Goal: Transaction & Acquisition: Obtain resource

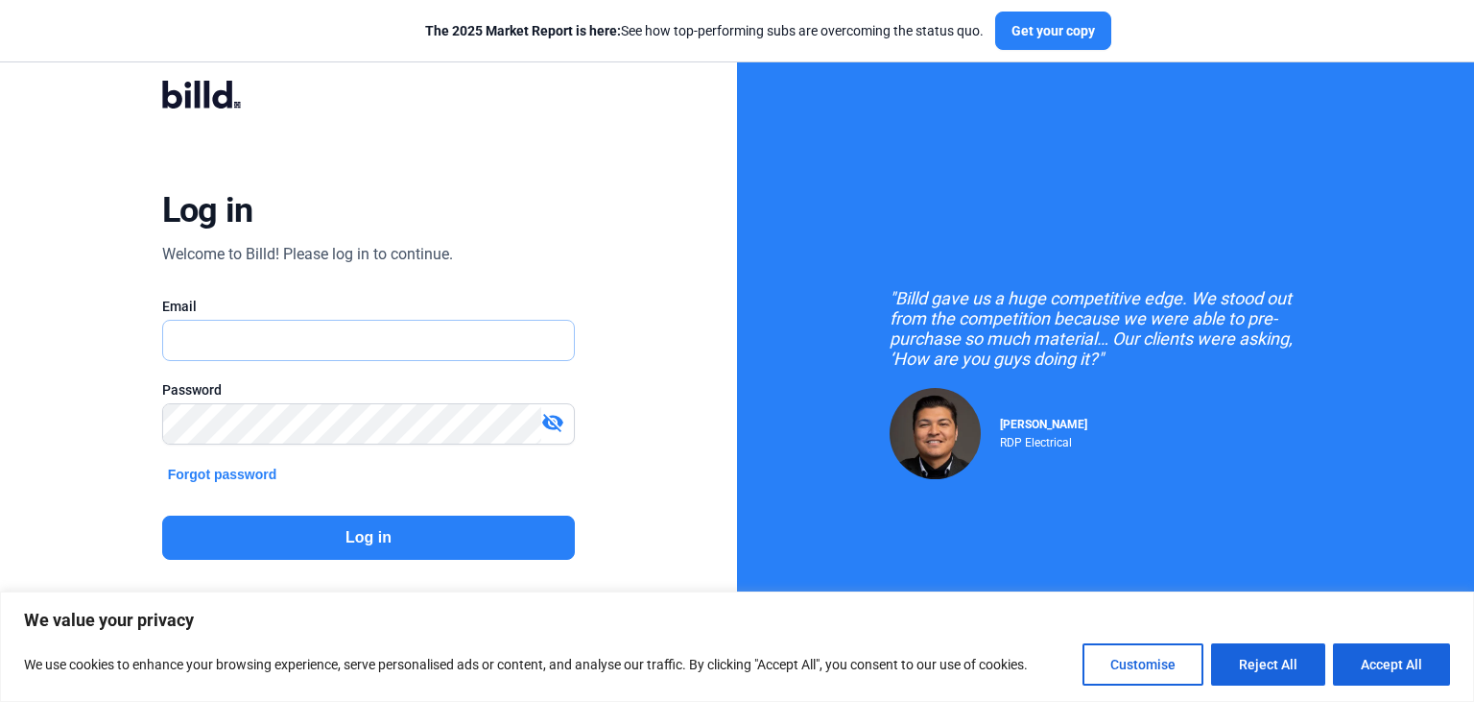
type input "[PERSON_NAME][EMAIL_ADDRESS][DOMAIN_NAME]"
click at [408, 544] on button "Log in" at bounding box center [369, 537] width 414 height 44
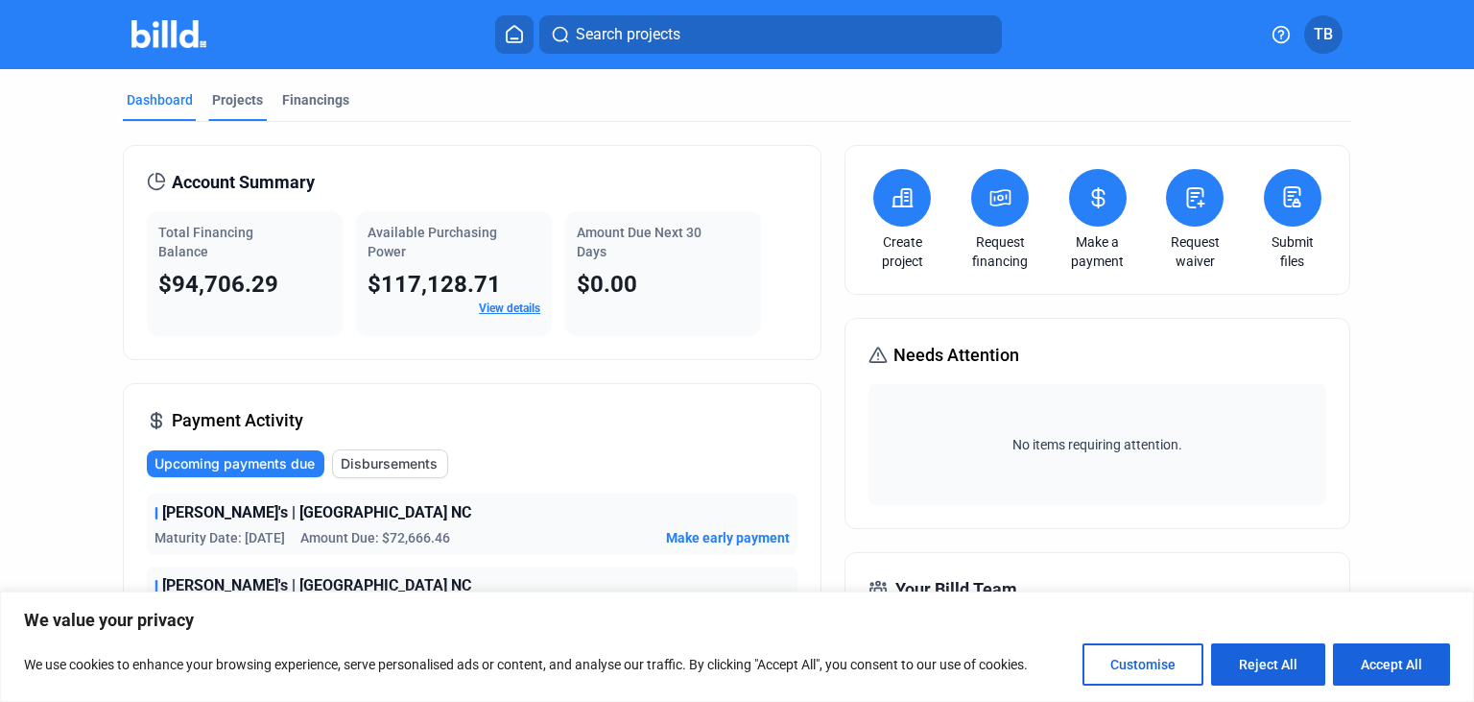
click at [244, 101] on div "Projects" at bounding box center [237, 99] width 51 height 19
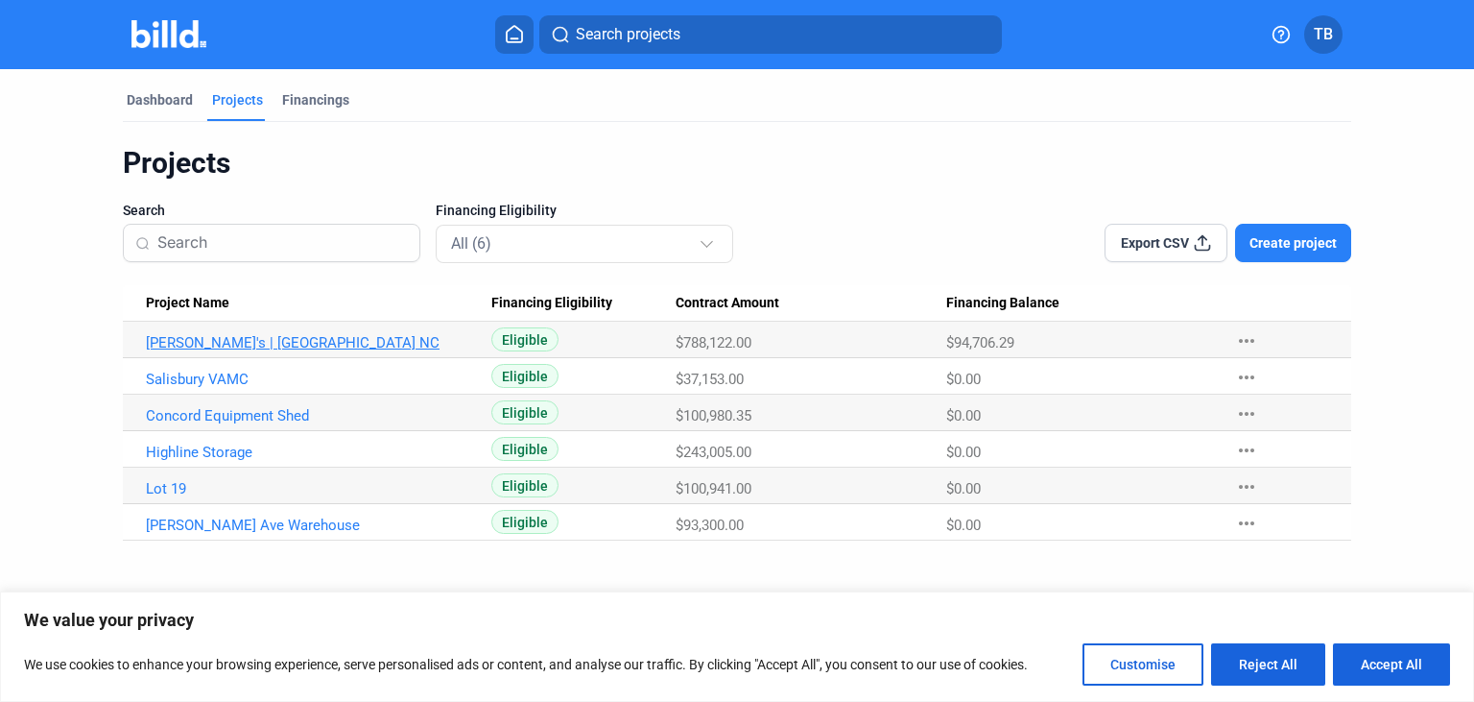
click at [168, 337] on link "[PERSON_NAME]'s | [GEOGRAPHIC_DATA] NC" at bounding box center [312, 342] width 333 height 17
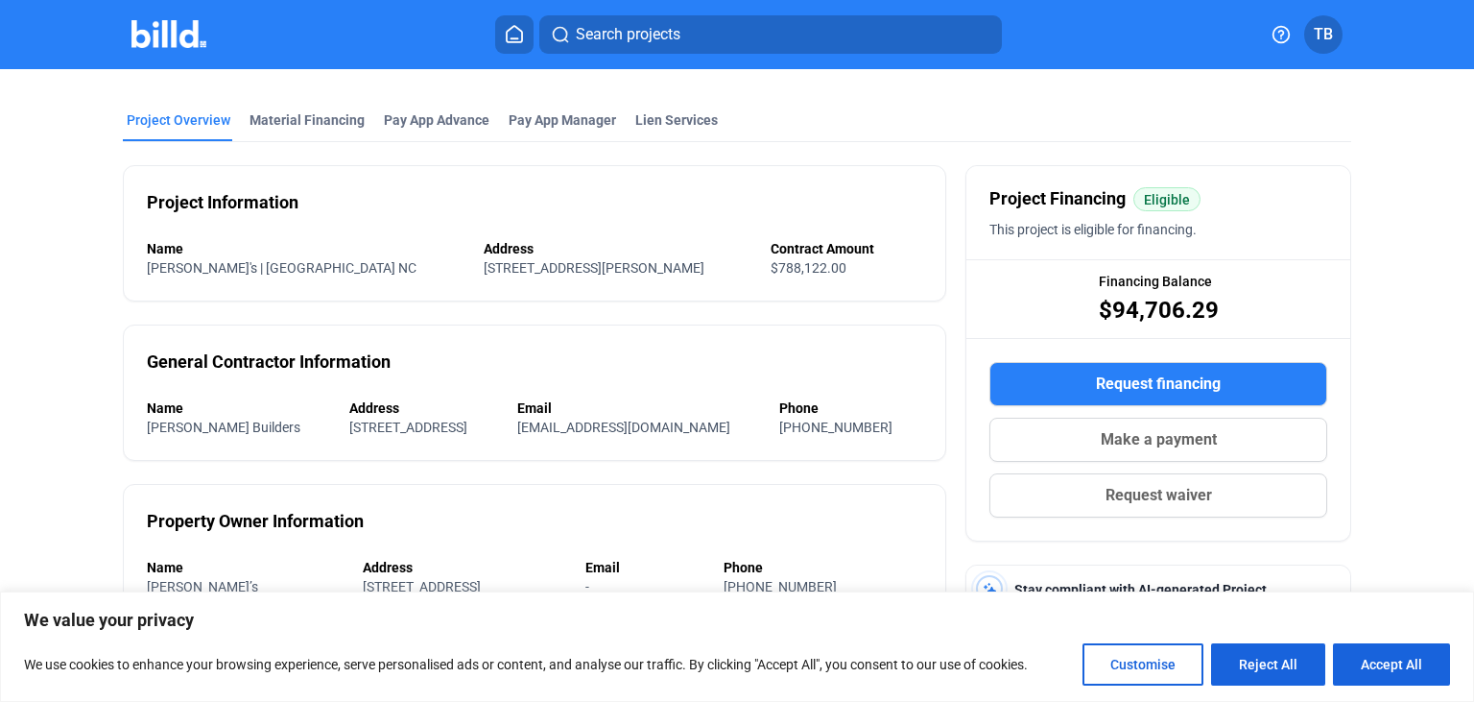
scroll to position [110, 0]
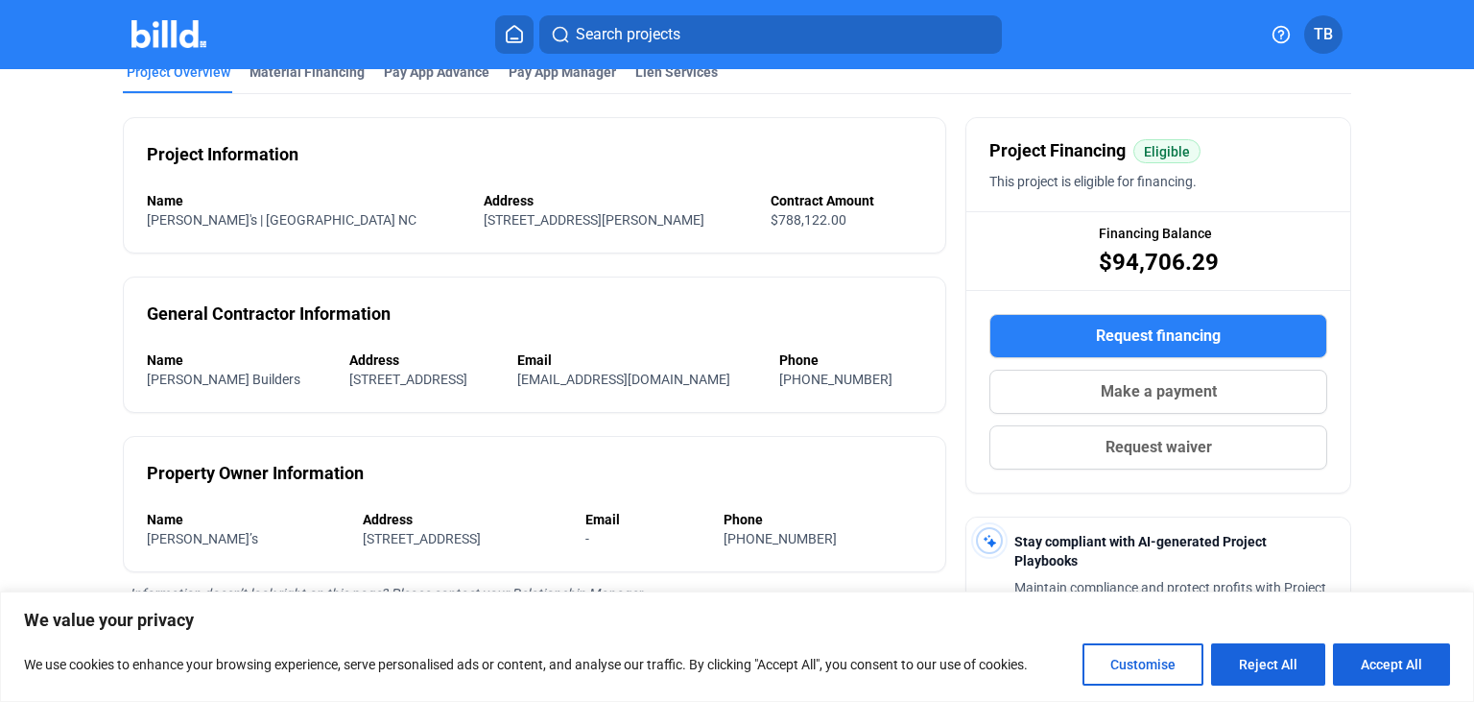
click at [1062, 334] on button "Request financing" at bounding box center [1159, 336] width 338 height 44
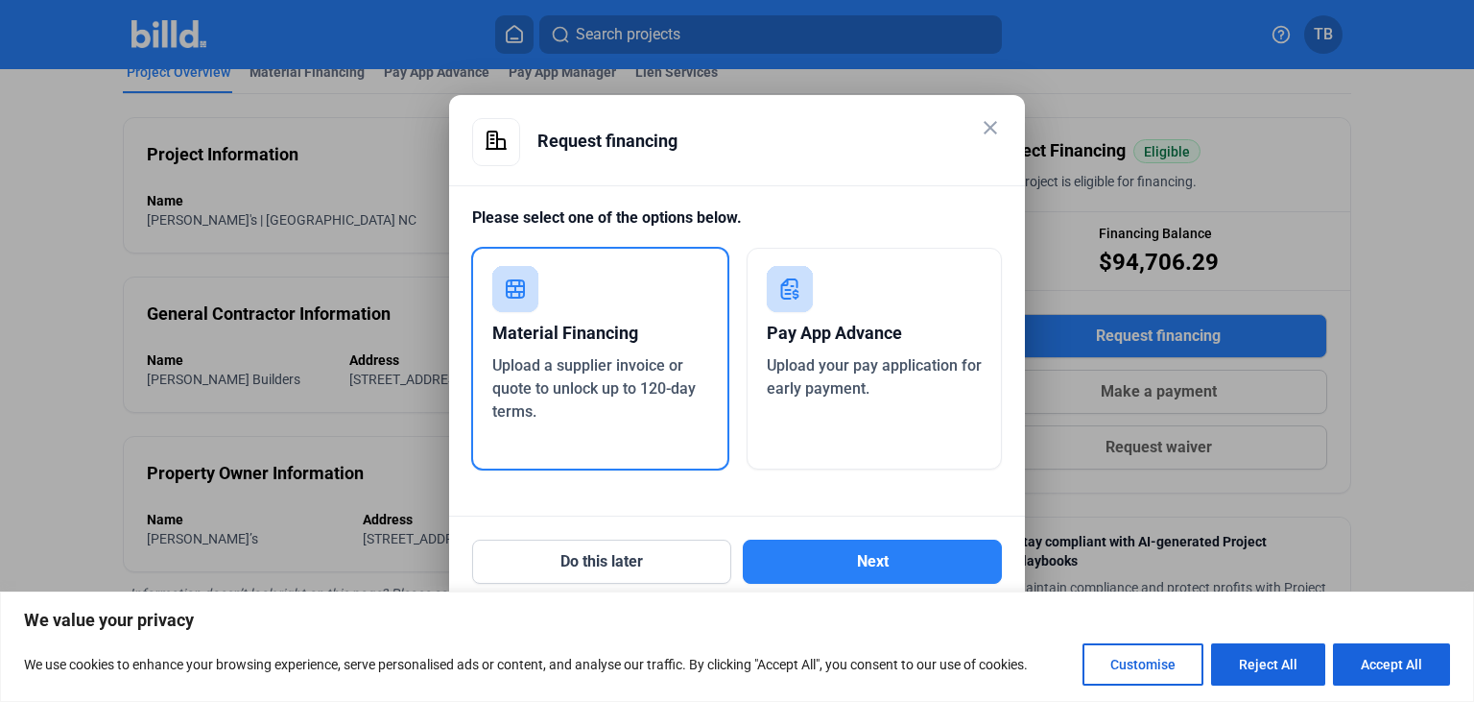
click at [567, 348] on div "Material Financing" at bounding box center [600, 333] width 216 height 42
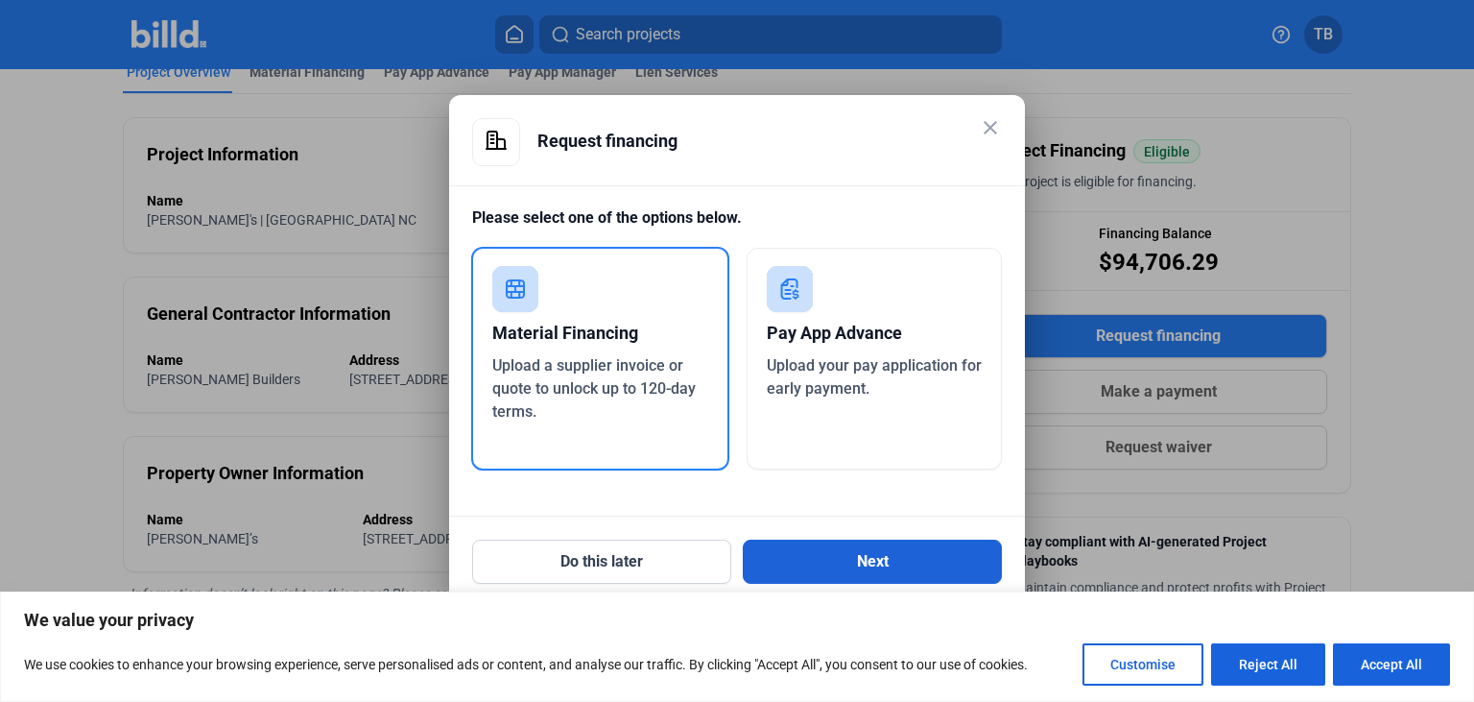
click at [839, 555] on button "Next" at bounding box center [872, 561] width 259 height 44
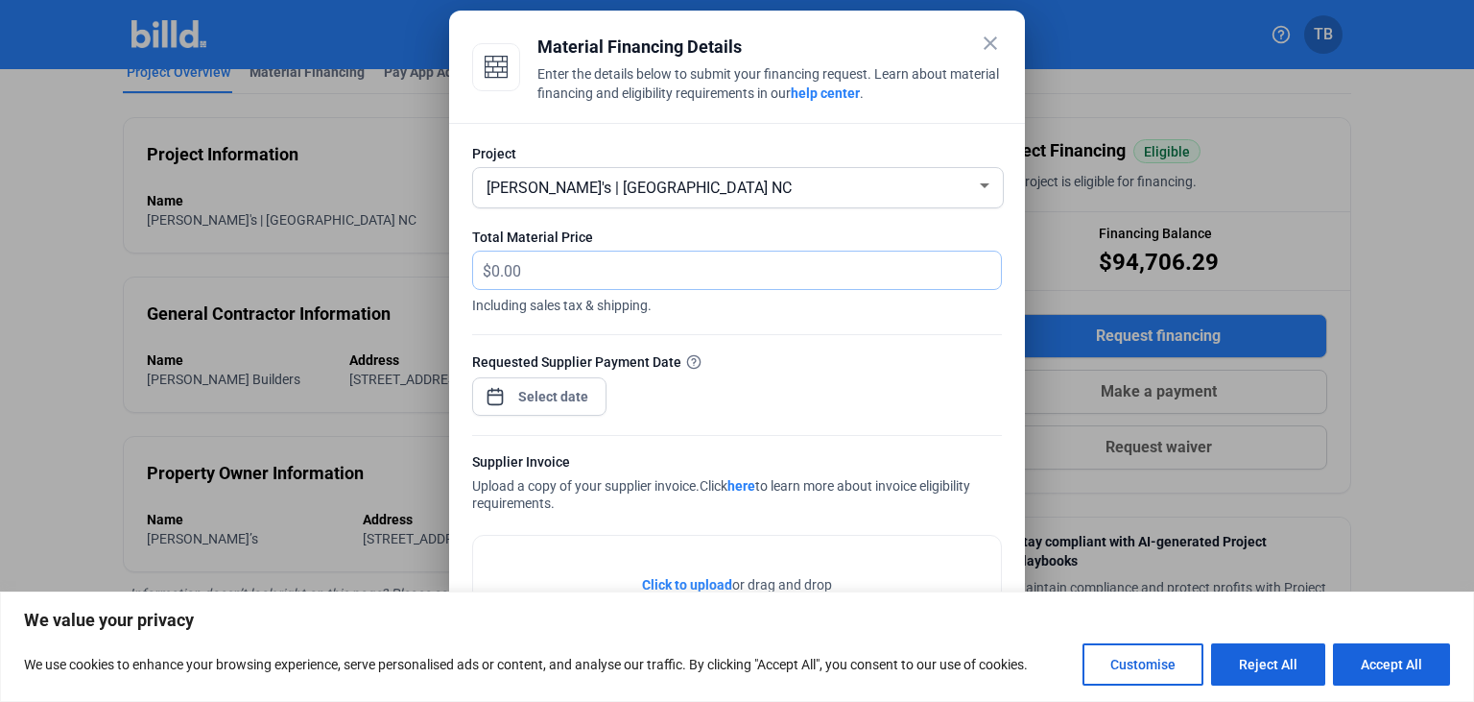
click at [519, 278] on input "text" at bounding box center [746, 269] width 510 height 37
type input "6,942.69"
click at [559, 401] on input at bounding box center [554, 396] width 83 height 23
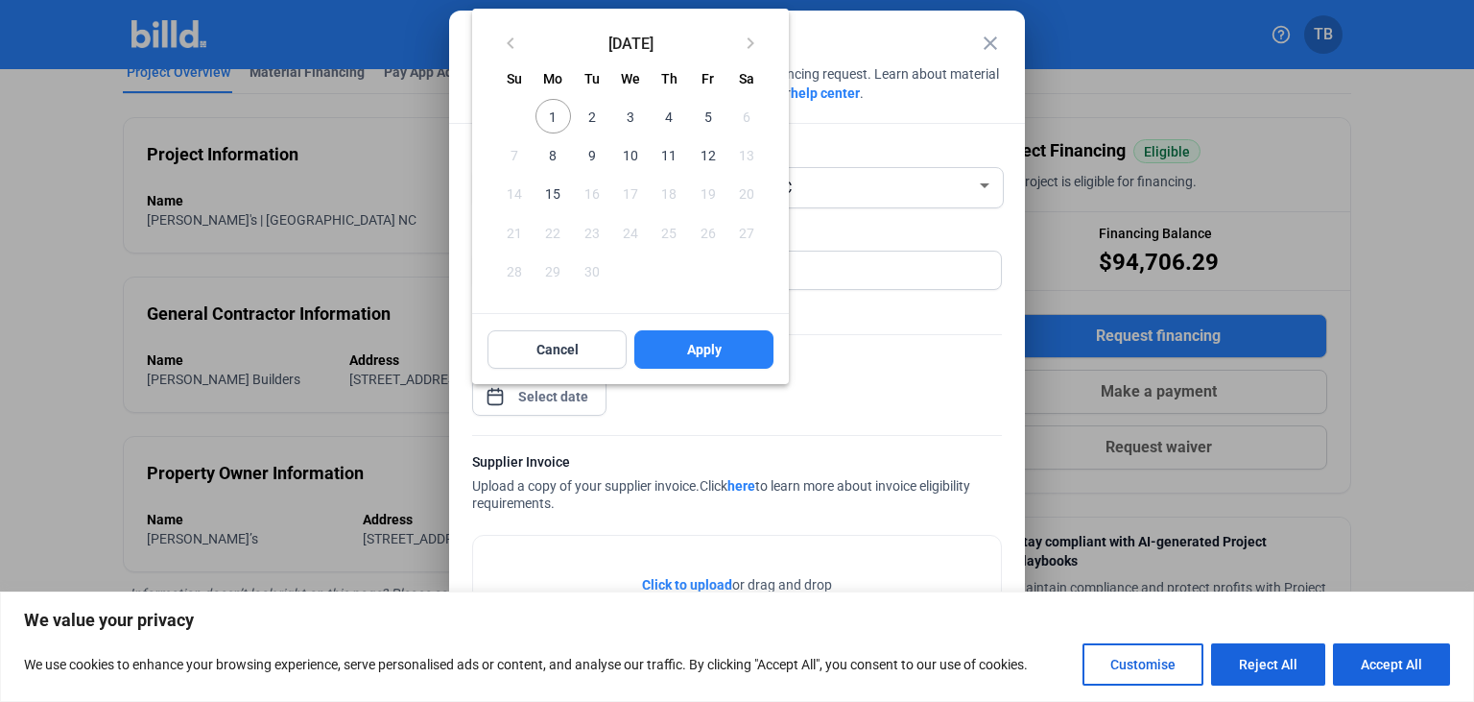
click at [709, 158] on span "12" at bounding box center [707, 154] width 35 height 35
click at [687, 342] on span "Apply" at bounding box center [704, 349] width 35 height 19
type input "[DATE]"
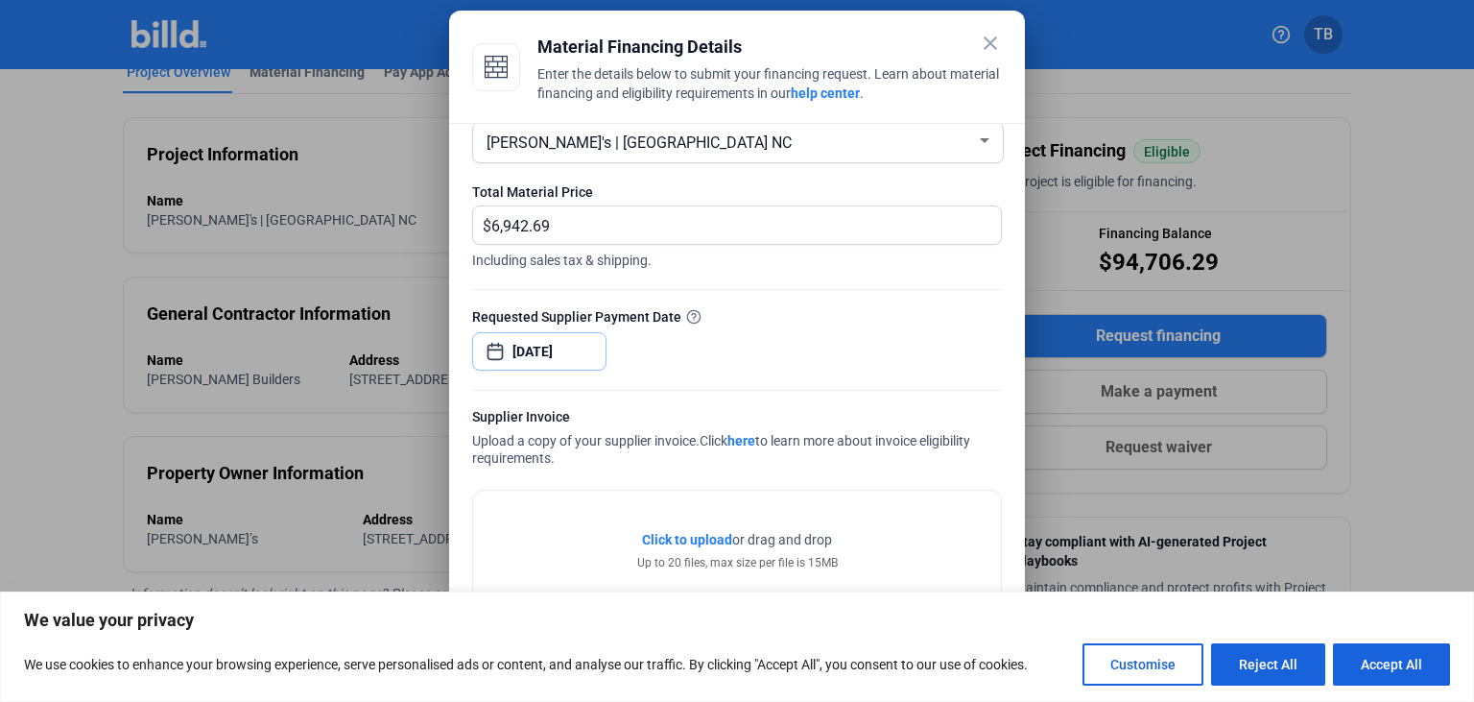
scroll to position [86, 0]
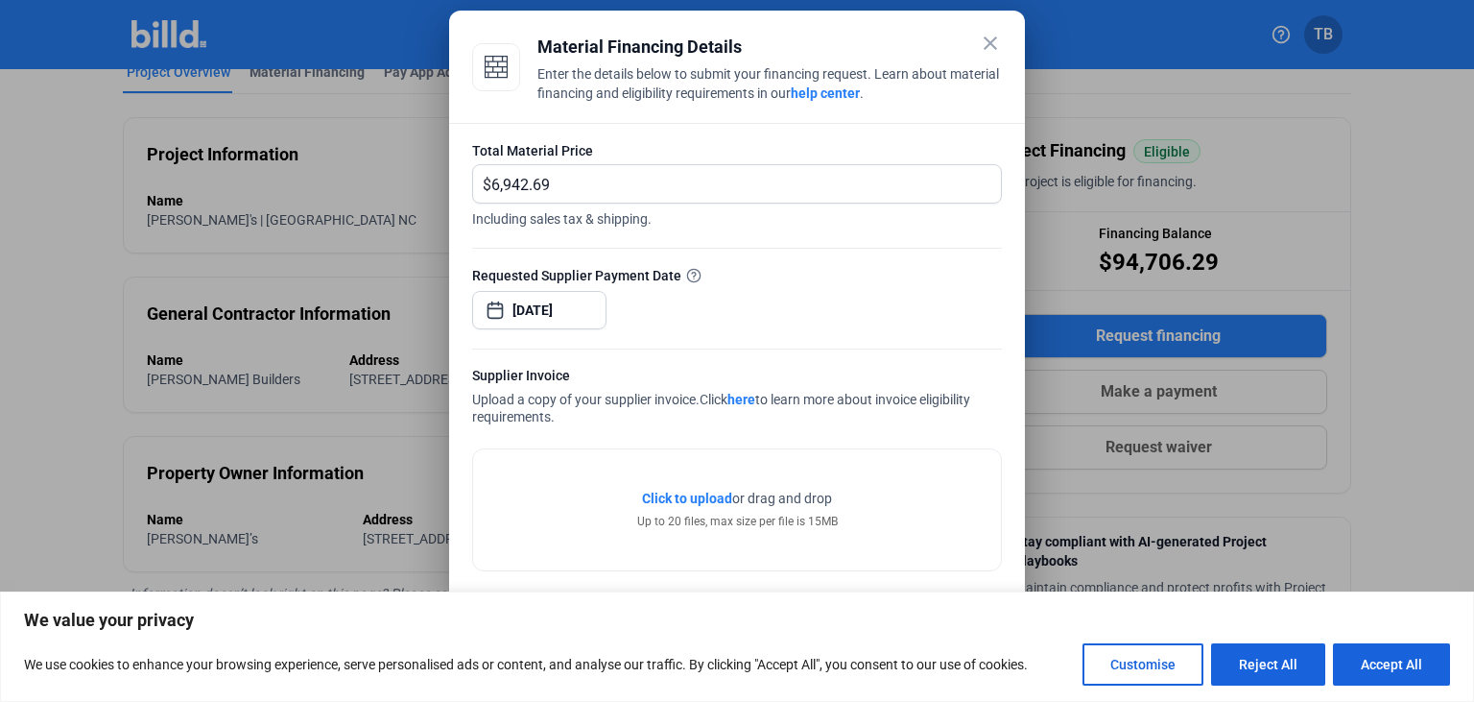
click at [666, 490] on span "Click to upload" at bounding box center [687, 497] width 90 height 15
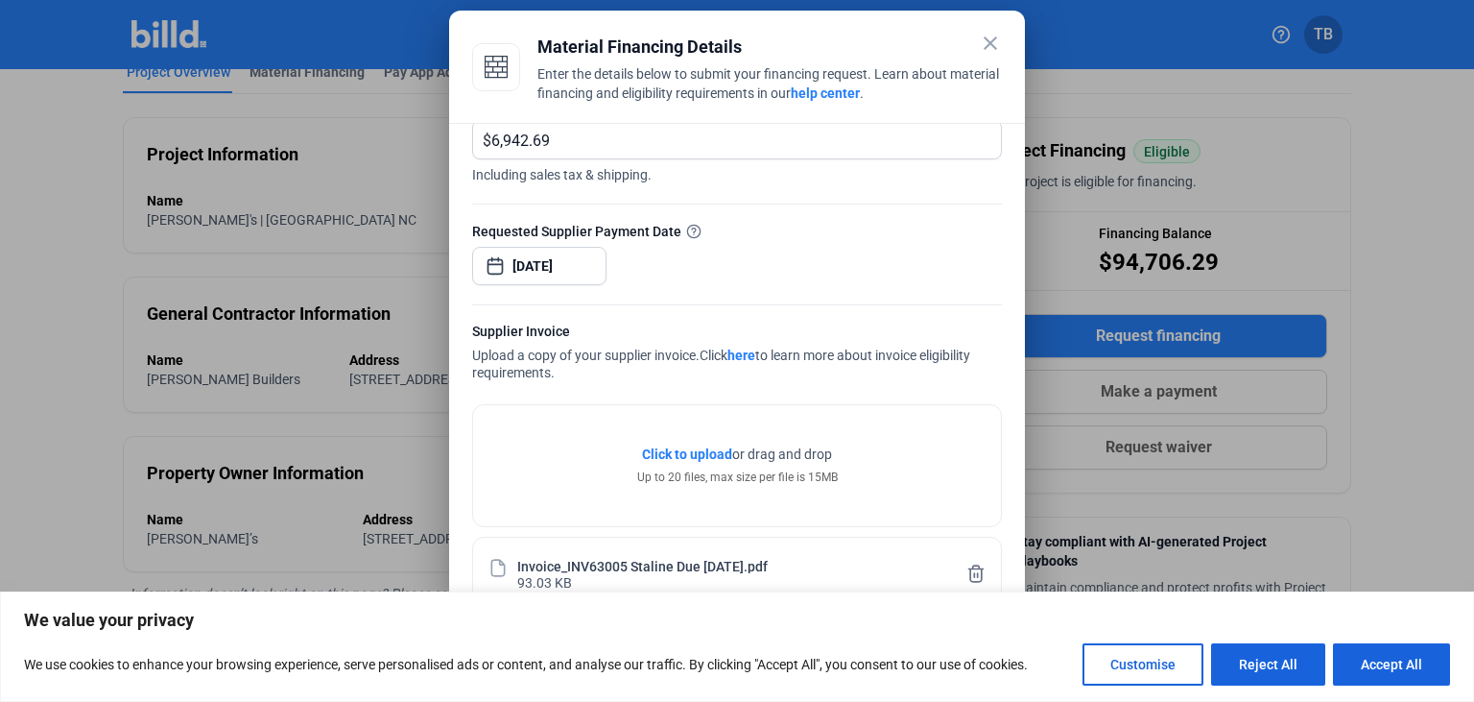
scroll to position [157, 0]
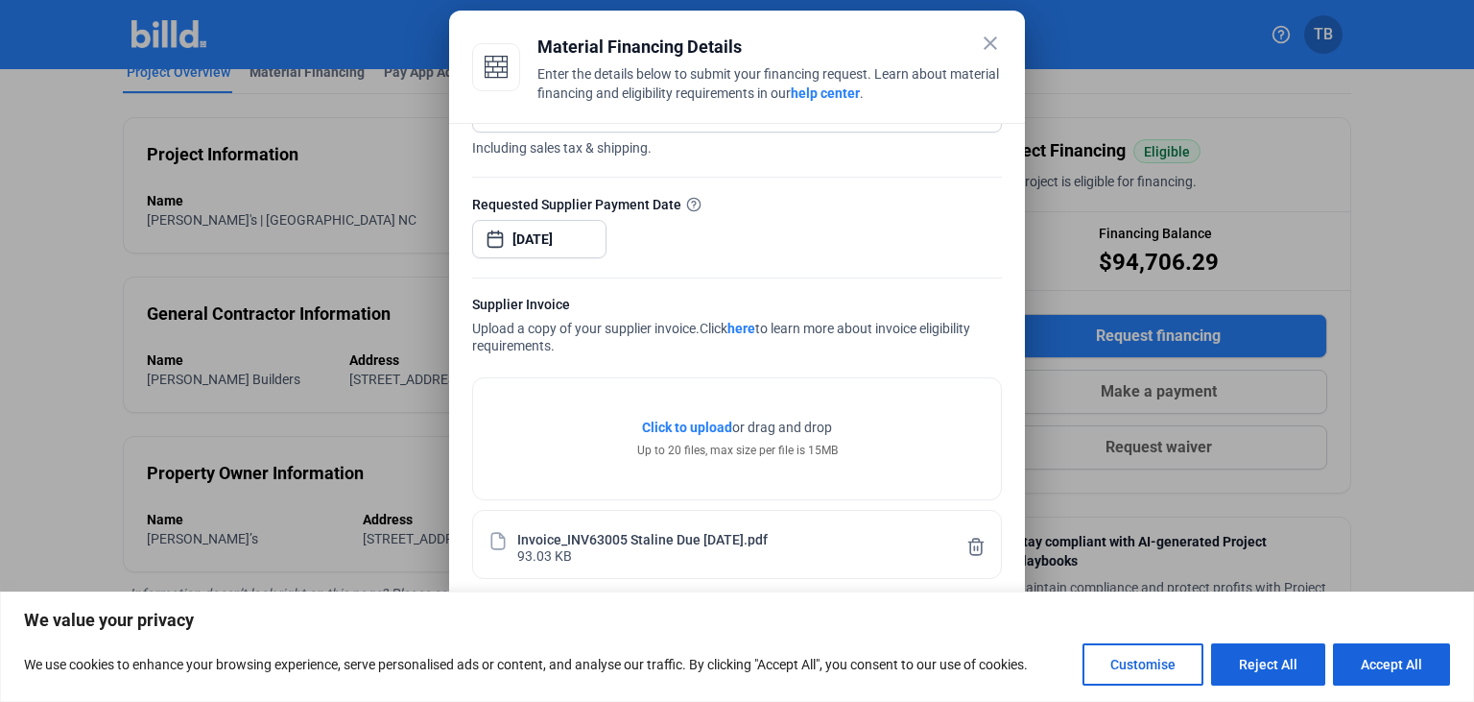
click at [992, 46] on mat-icon "close" at bounding box center [990, 43] width 23 height 23
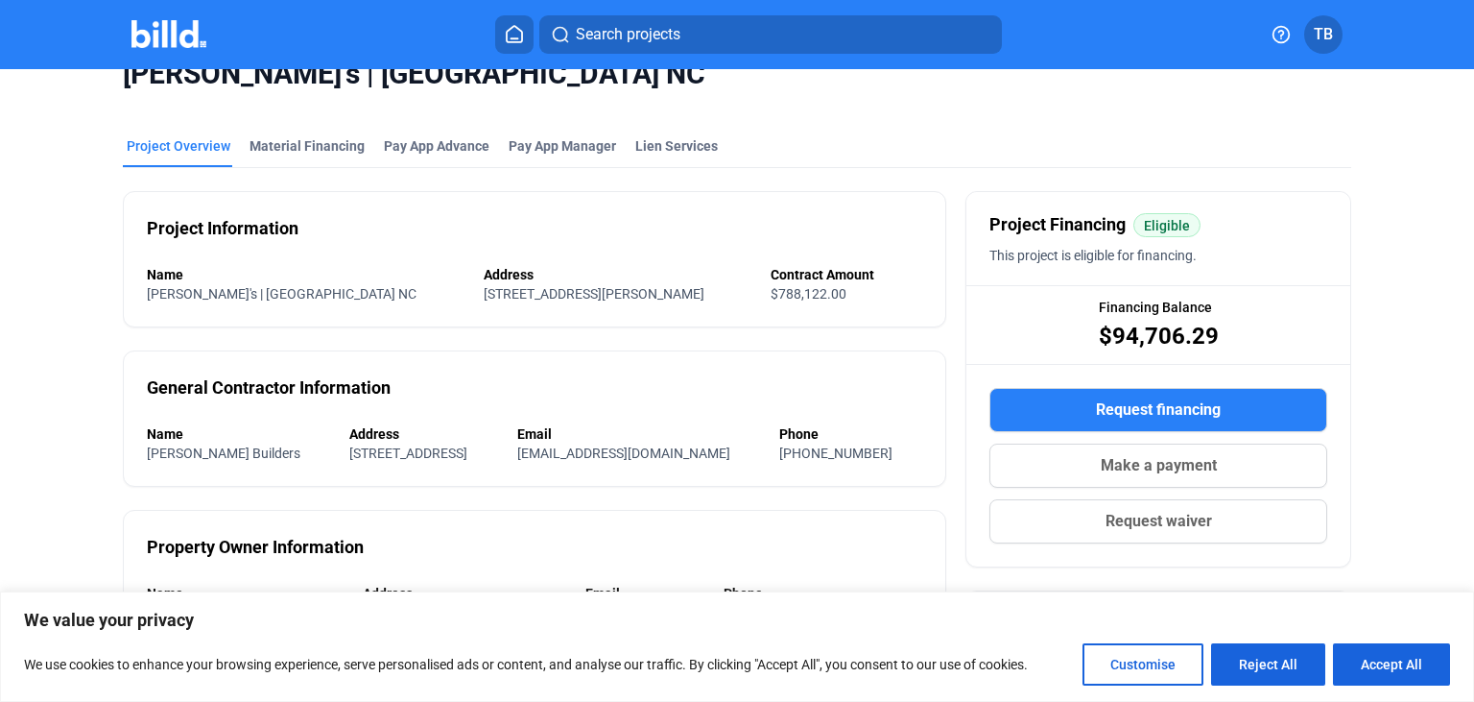
scroll to position [0, 0]
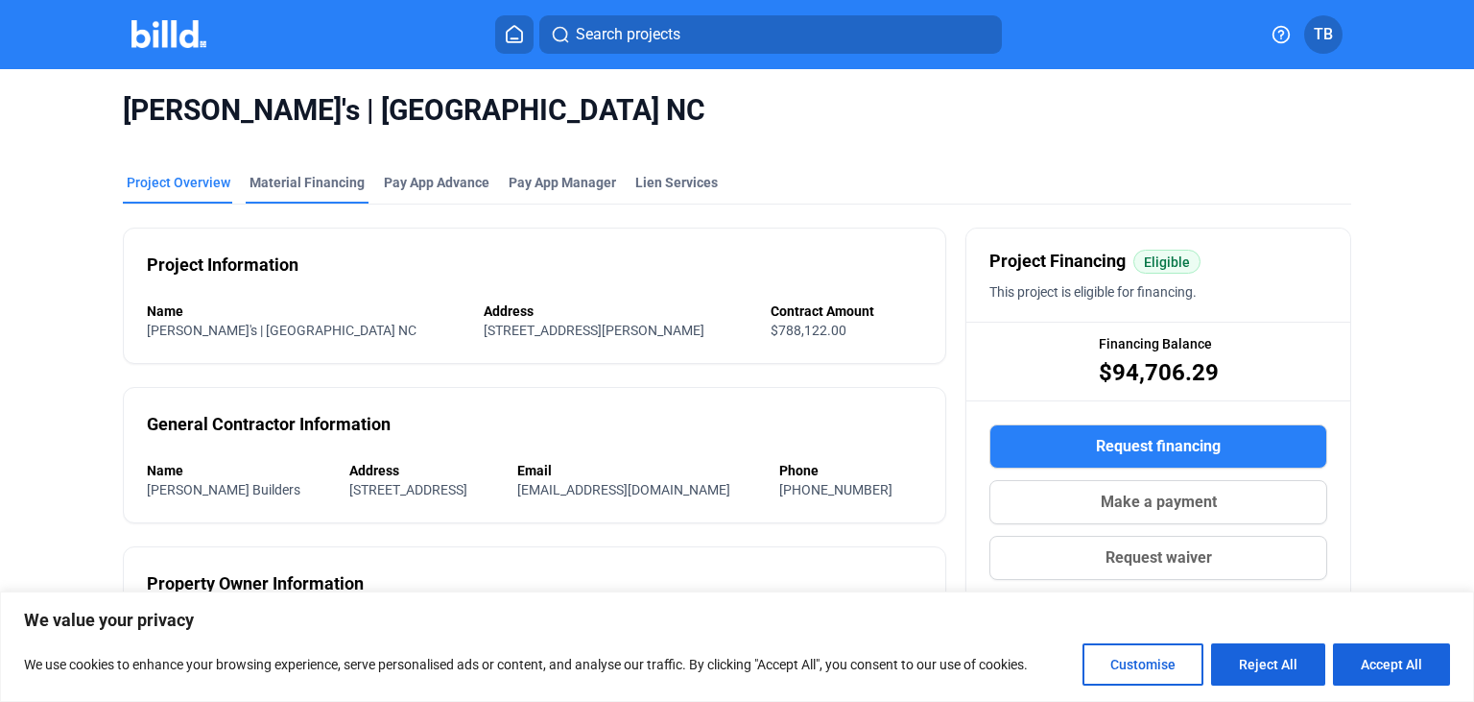
click at [280, 191] on div "Material Financing" at bounding box center [307, 182] width 115 height 19
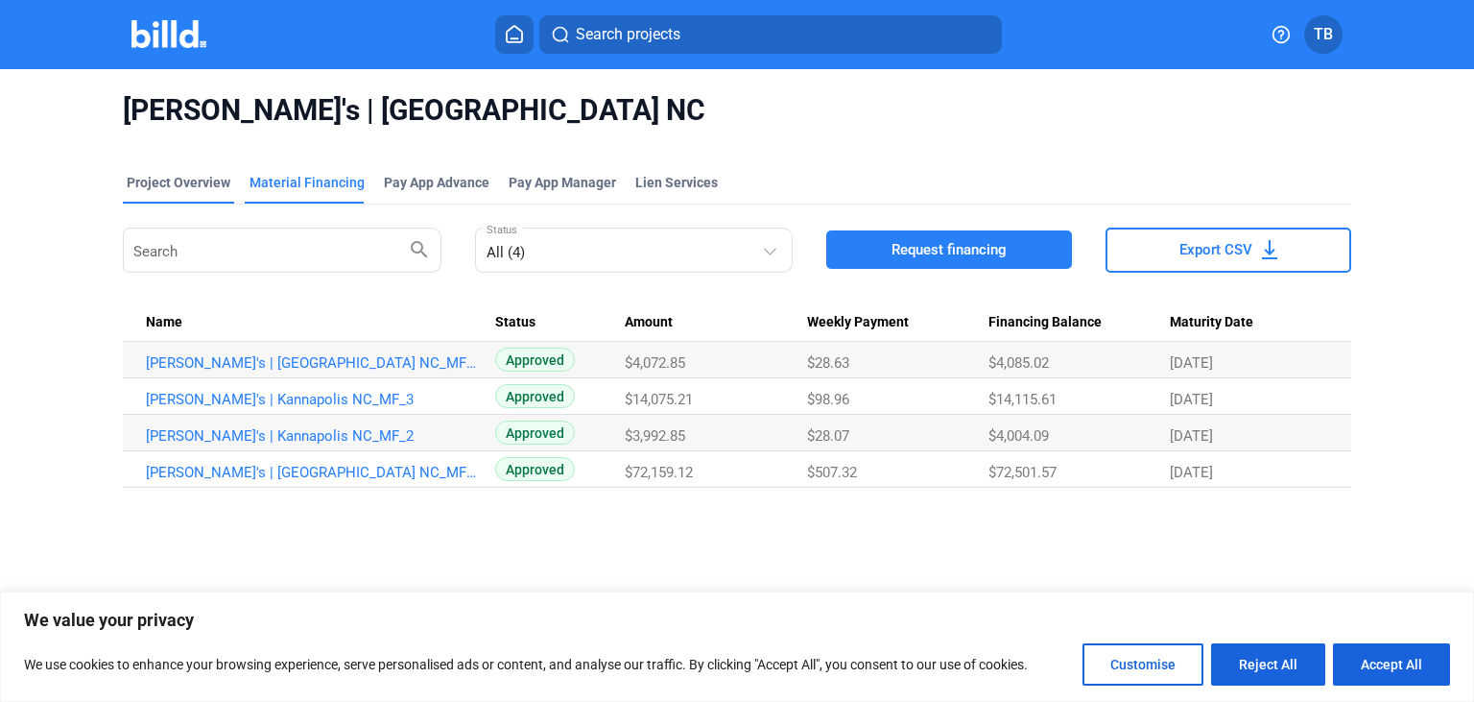
click at [219, 194] on div "Project Overview" at bounding box center [178, 188] width 111 height 31
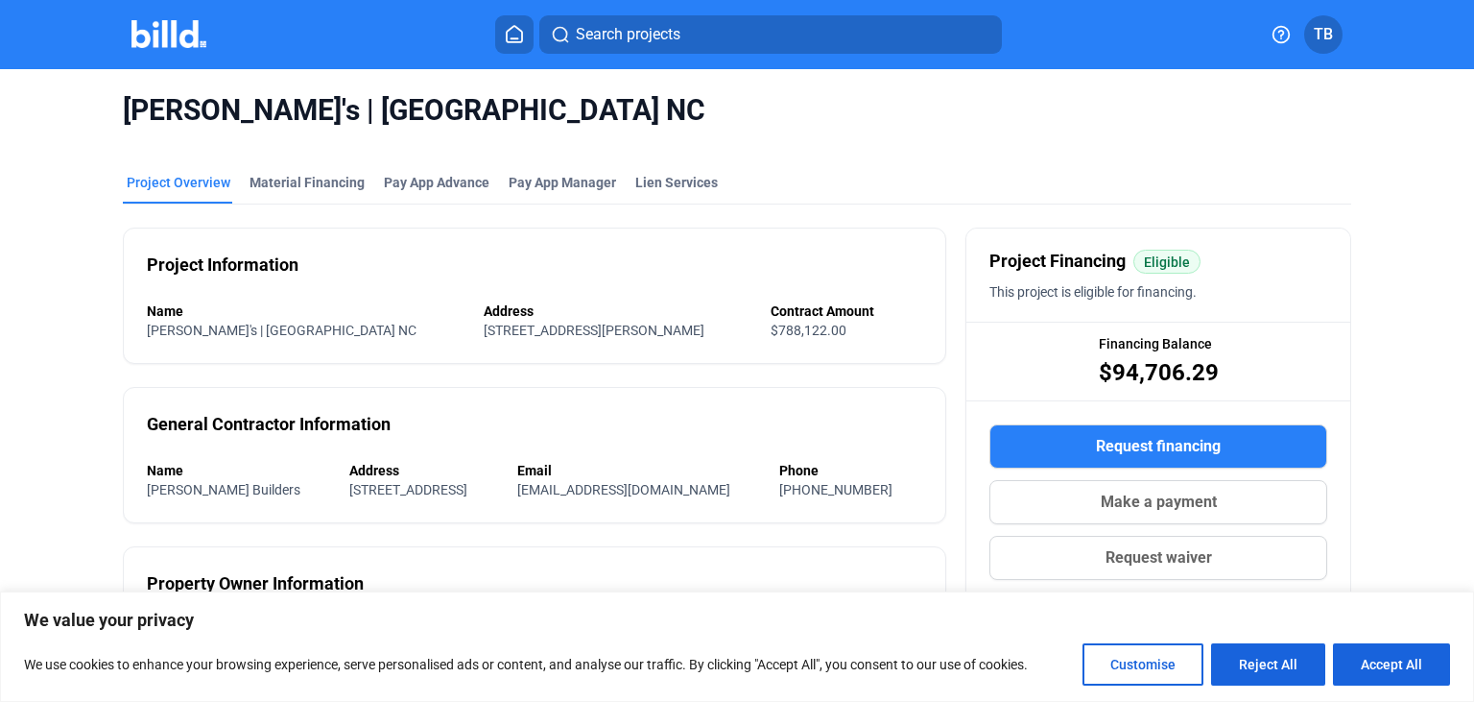
click at [1062, 442] on button "Request financing" at bounding box center [1159, 446] width 338 height 44
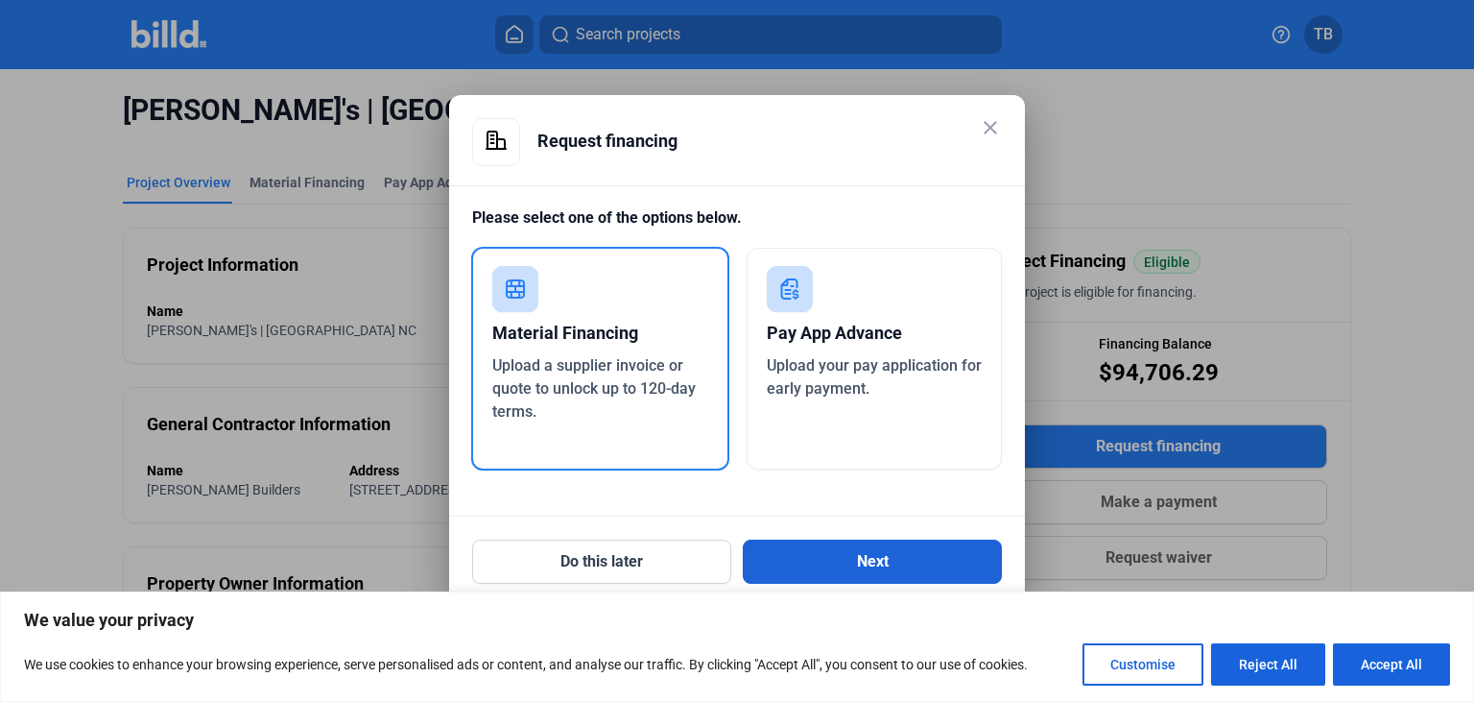
click at [901, 566] on button "Next" at bounding box center [872, 561] width 259 height 44
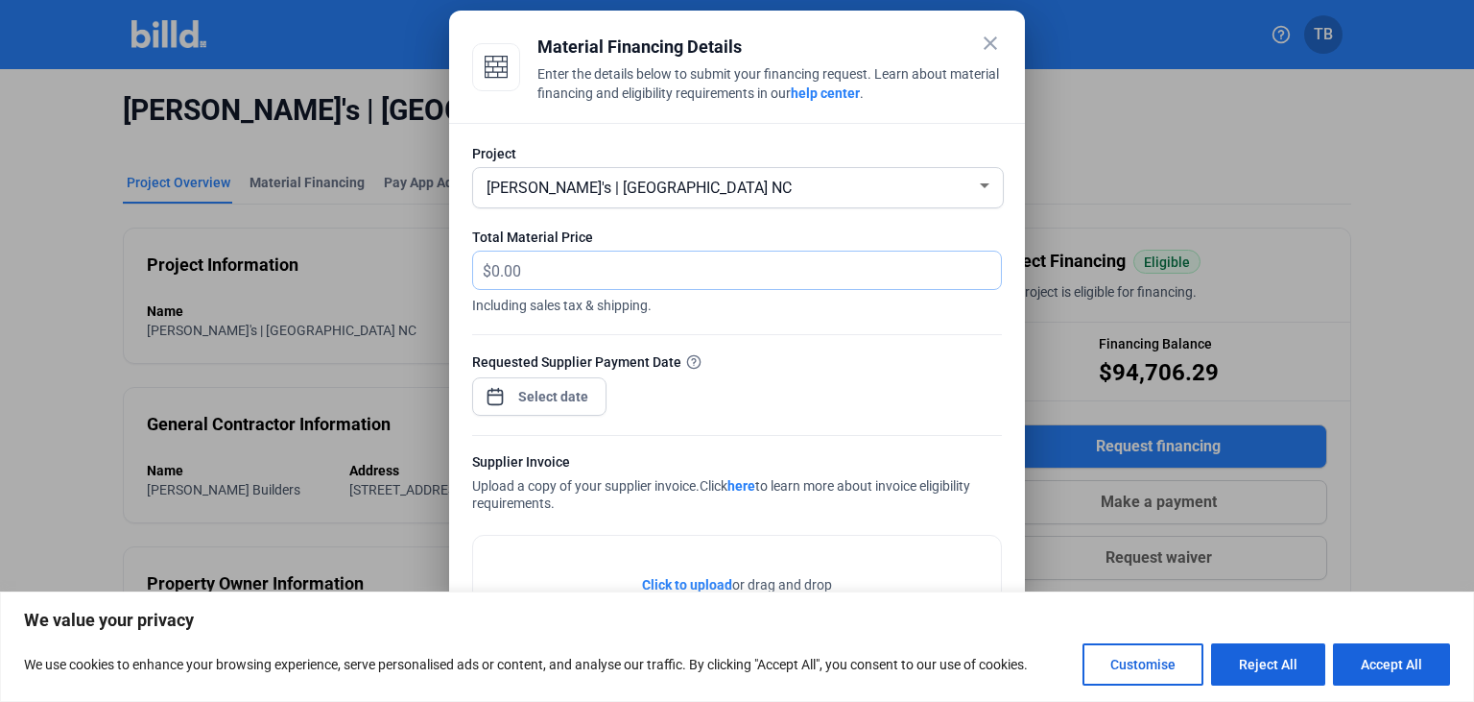
click at [551, 273] on input "text" at bounding box center [746, 269] width 510 height 37
type input "6,942.69"
click at [534, 402] on input at bounding box center [554, 396] width 83 height 23
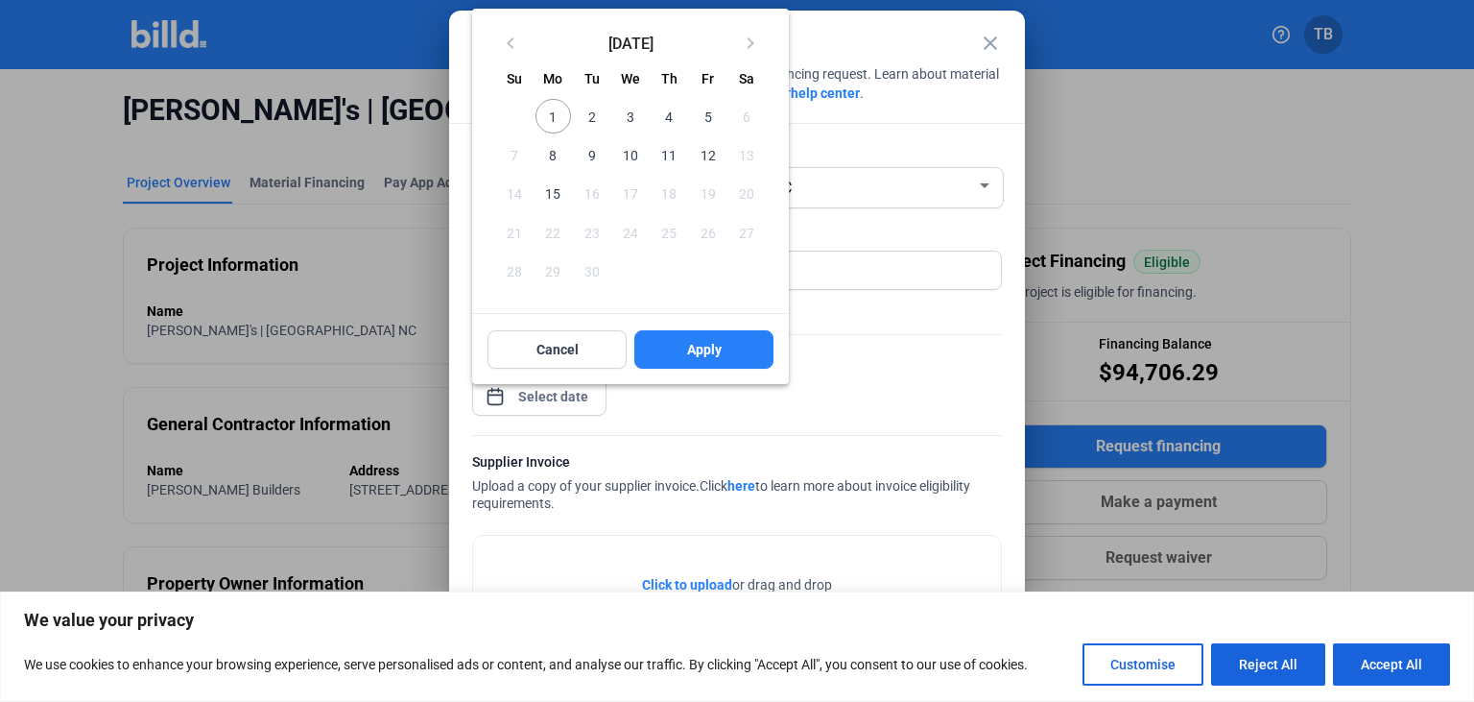
click at [704, 148] on span "12" at bounding box center [707, 154] width 35 height 35
click at [686, 349] on button "Apply" at bounding box center [703, 349] width 139 height 38
type input "[DATE]"
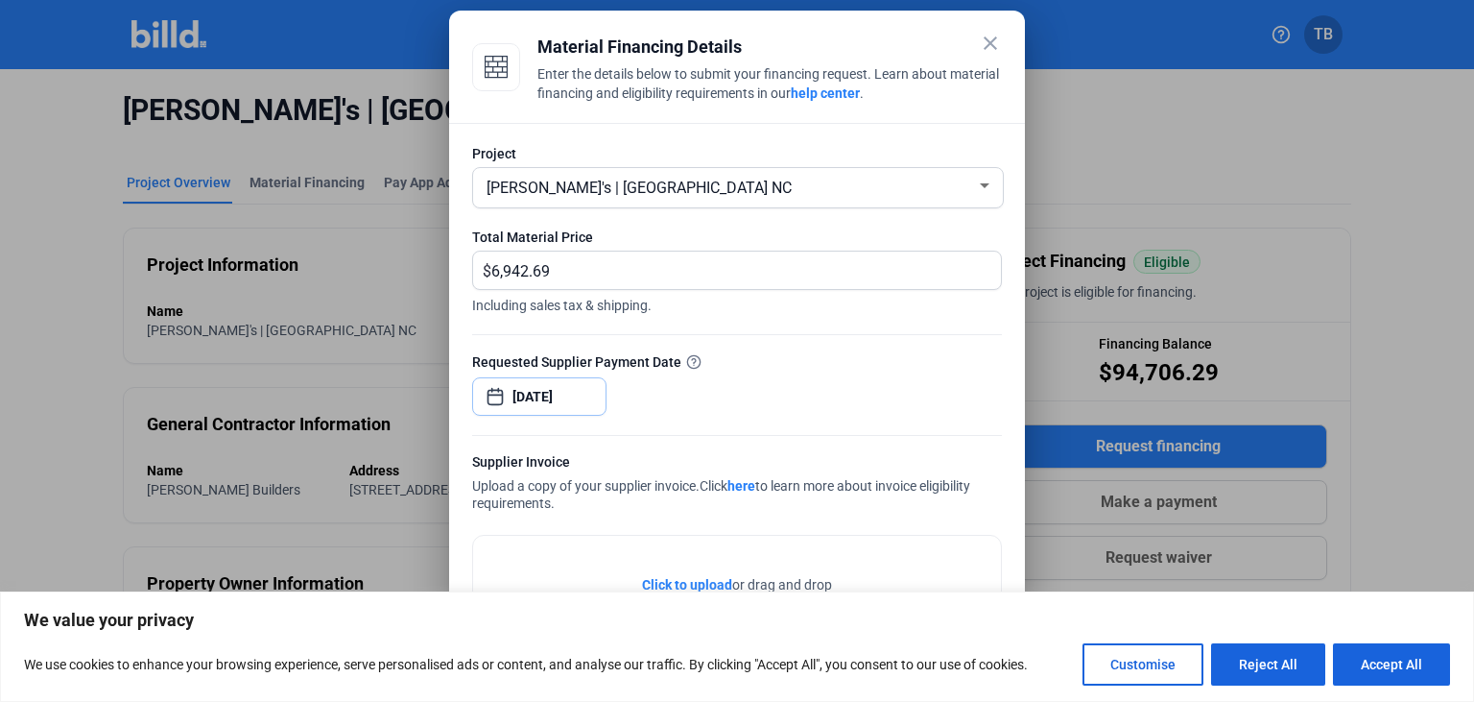
scroll to position [86, 0]
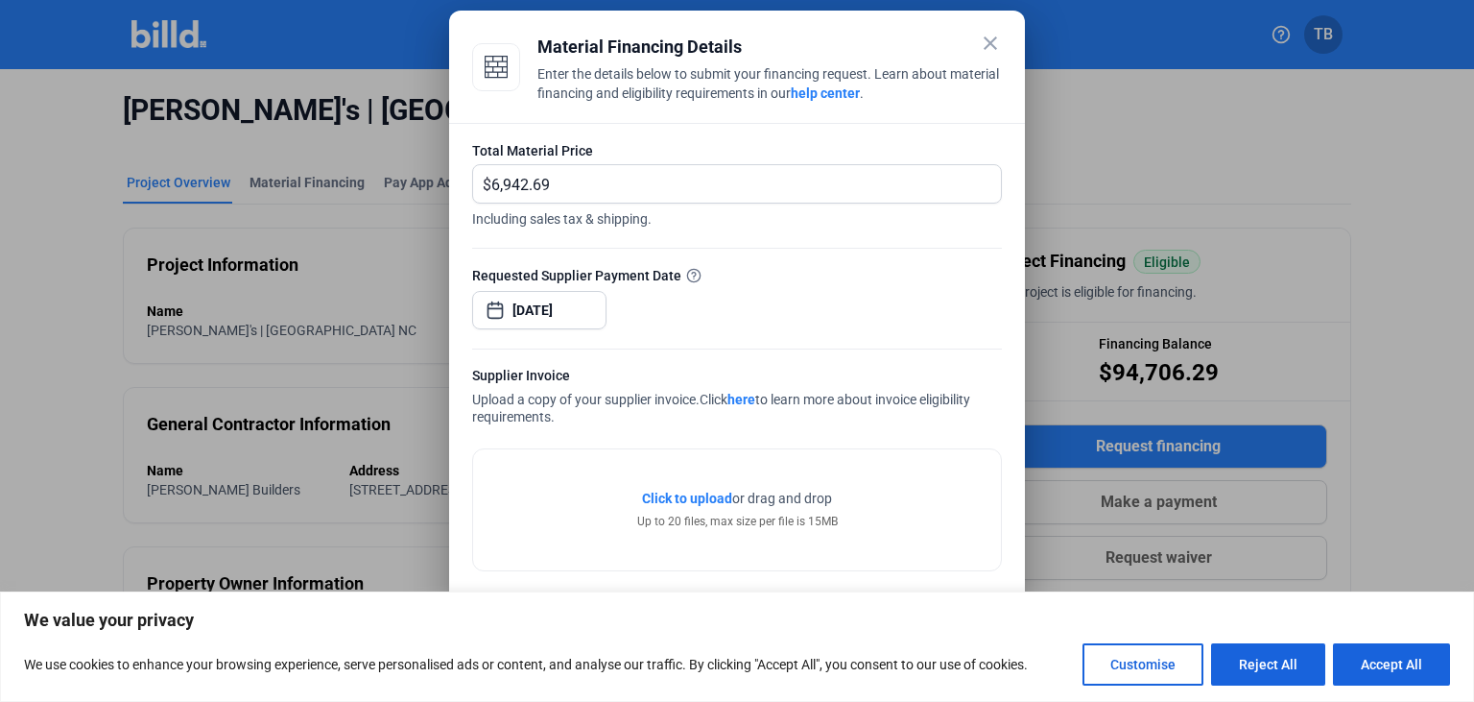
click at [691, 492] on span "Click to upload" at bounding box center [687, 497] width 90 height 15
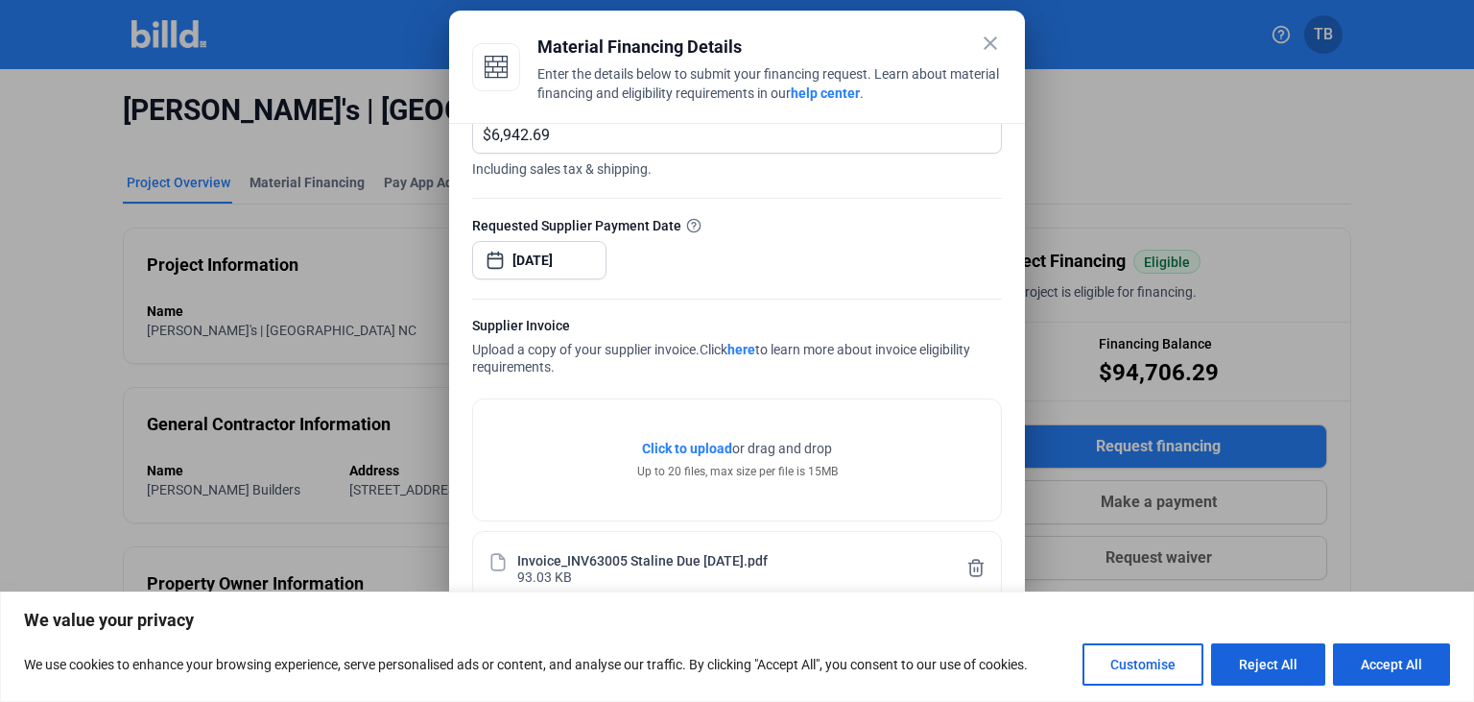
scroll to position [157, 0]
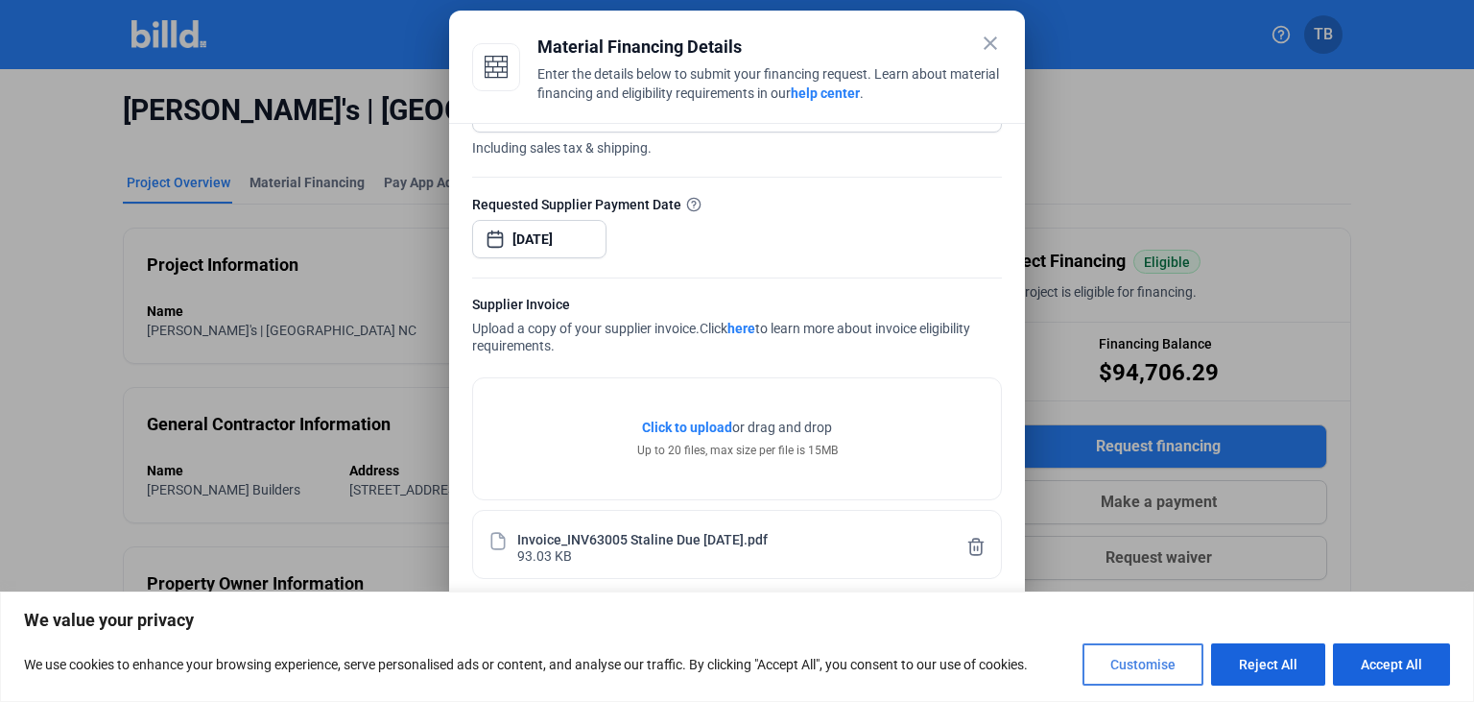
click at [1135, 665] on button "Customise" at bounding box center [1143, 664] width 121 height 42
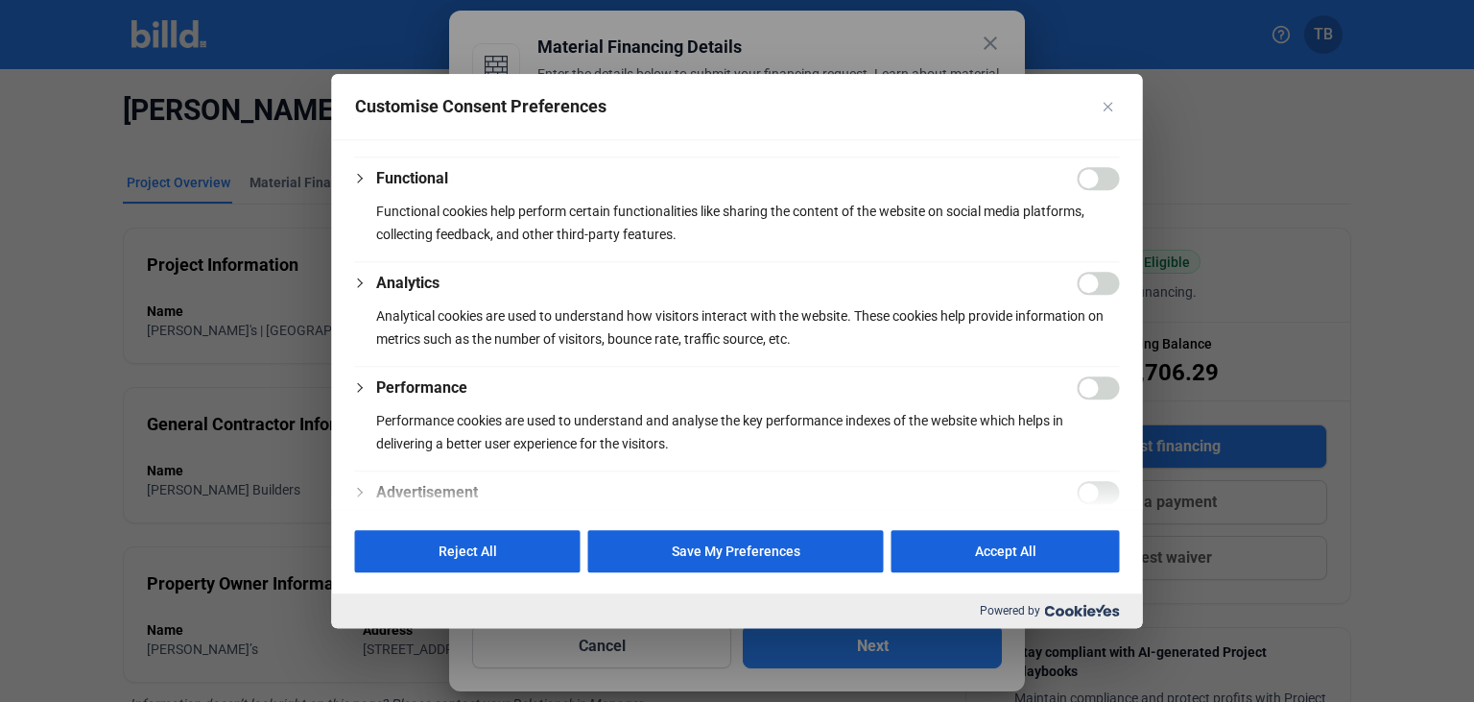
scroll to position [375, 0]
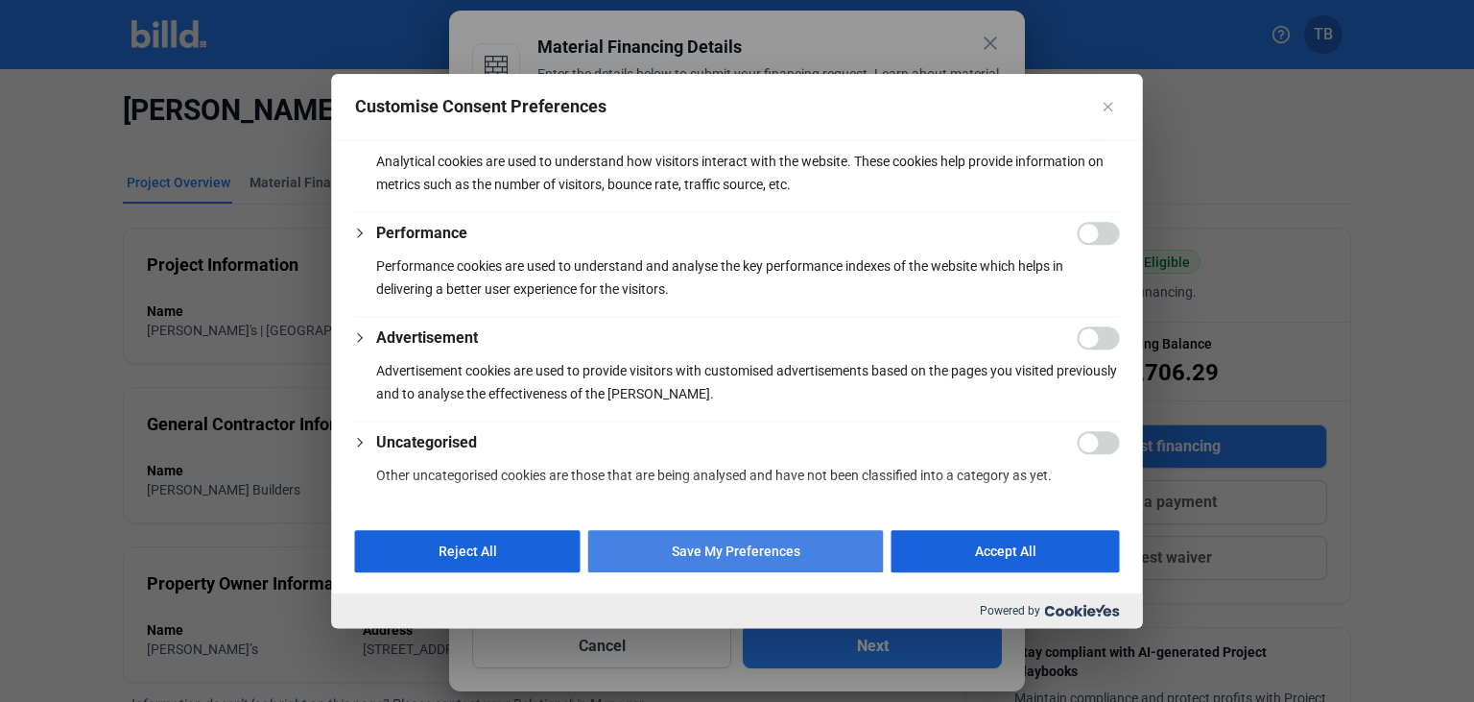
click at [741, 547] on button "Save My Preferences" at bounding box center [736, 551] width 296 height 42
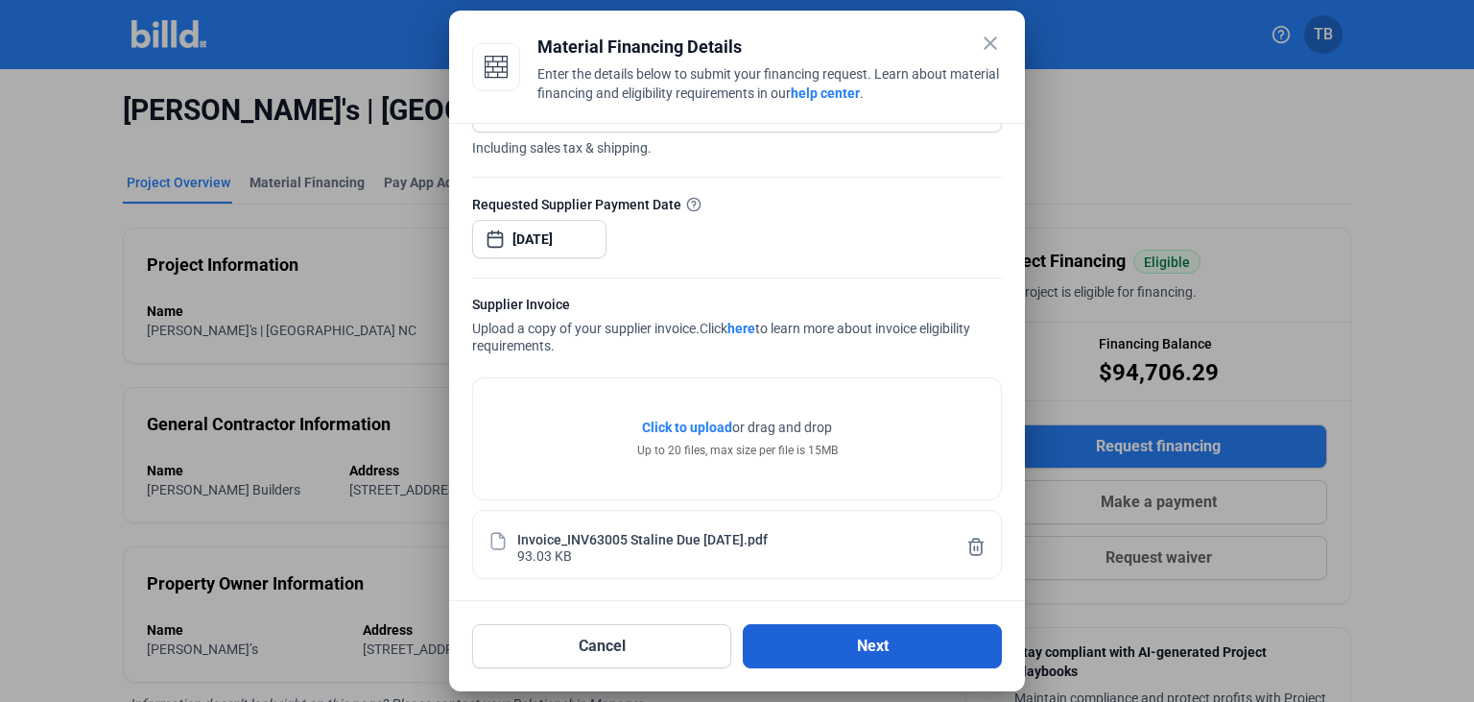
click at [834, 643] on button "Next" at bounding box center [872, 646] width 259 height 44
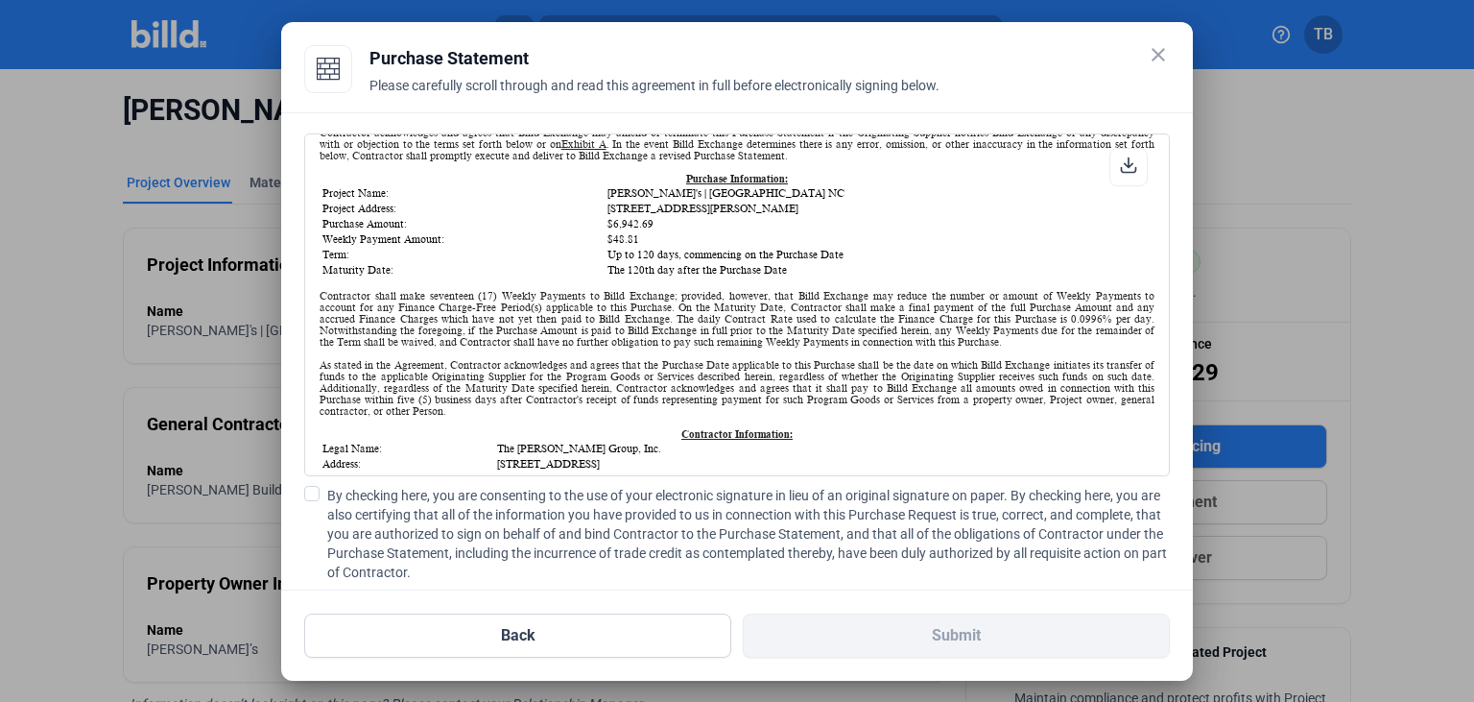
scroll to position [203, 0]
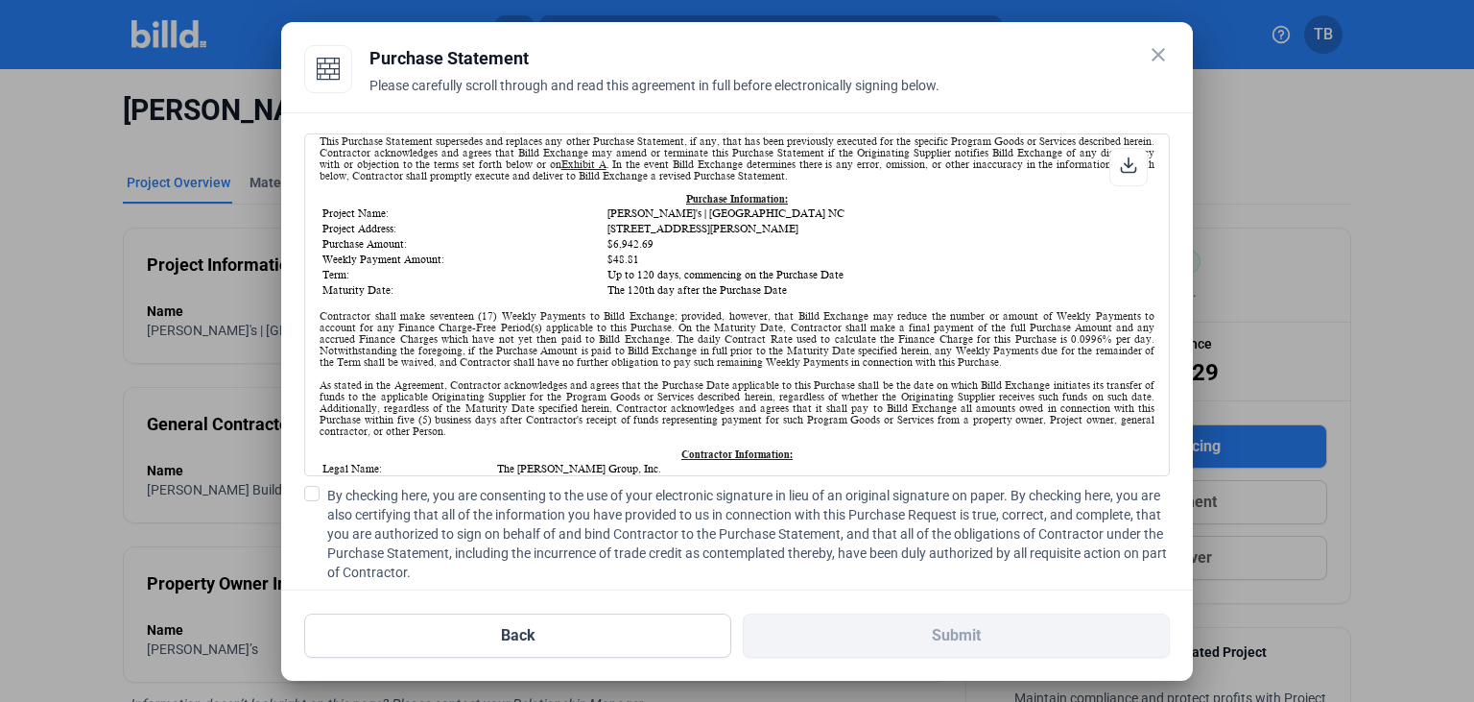
click at [316, 498] on span at bounding box center [311, 493] width 15 height 15
click at [0, 0] on input "By checking here, you are consenting to the use of your electronic signature in…" at bounding box center [0, 0] width 0 height 0
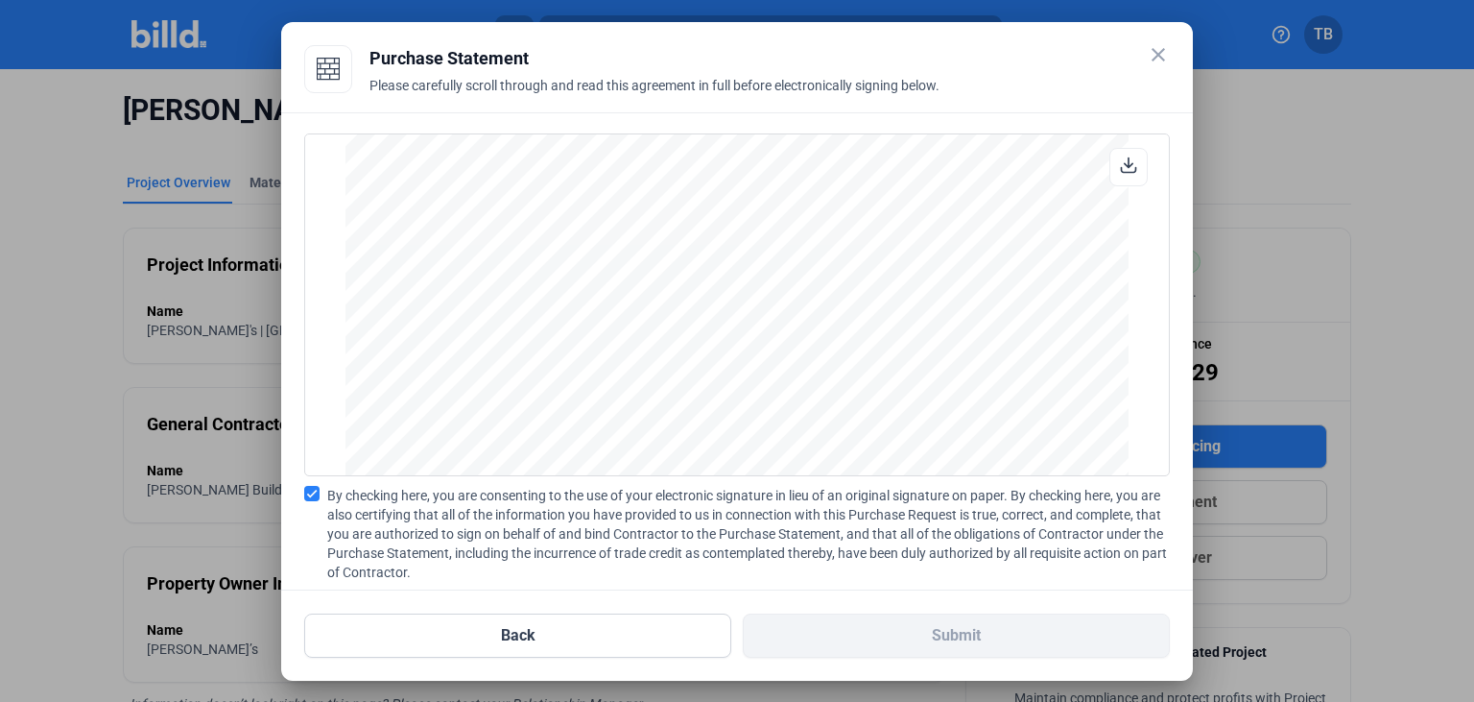
scroll to position [1603, 0]
click at [589, 539] on span "By checking here, you are consenting to the use of your electronic signature in…" at bounding box center [748, 534] width 843 height 96
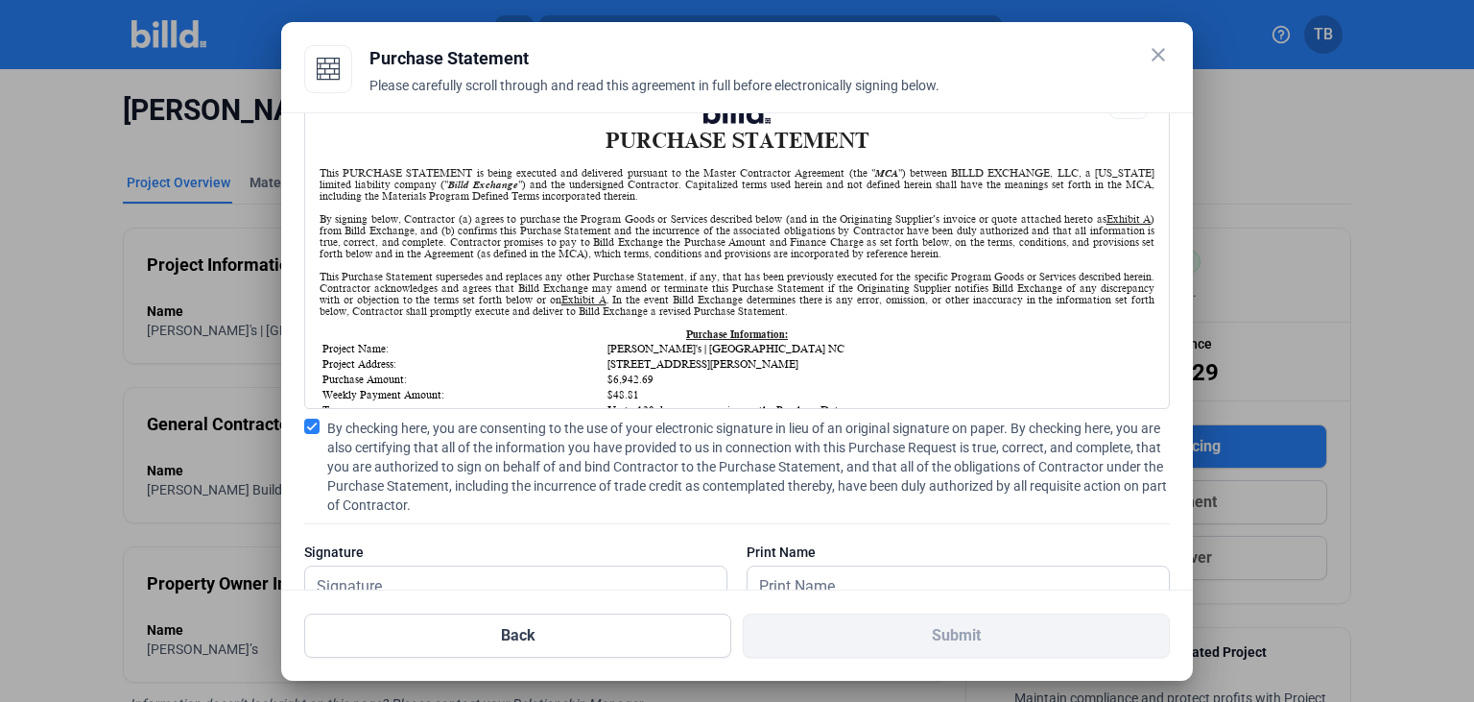
scroll to position [126, 0]
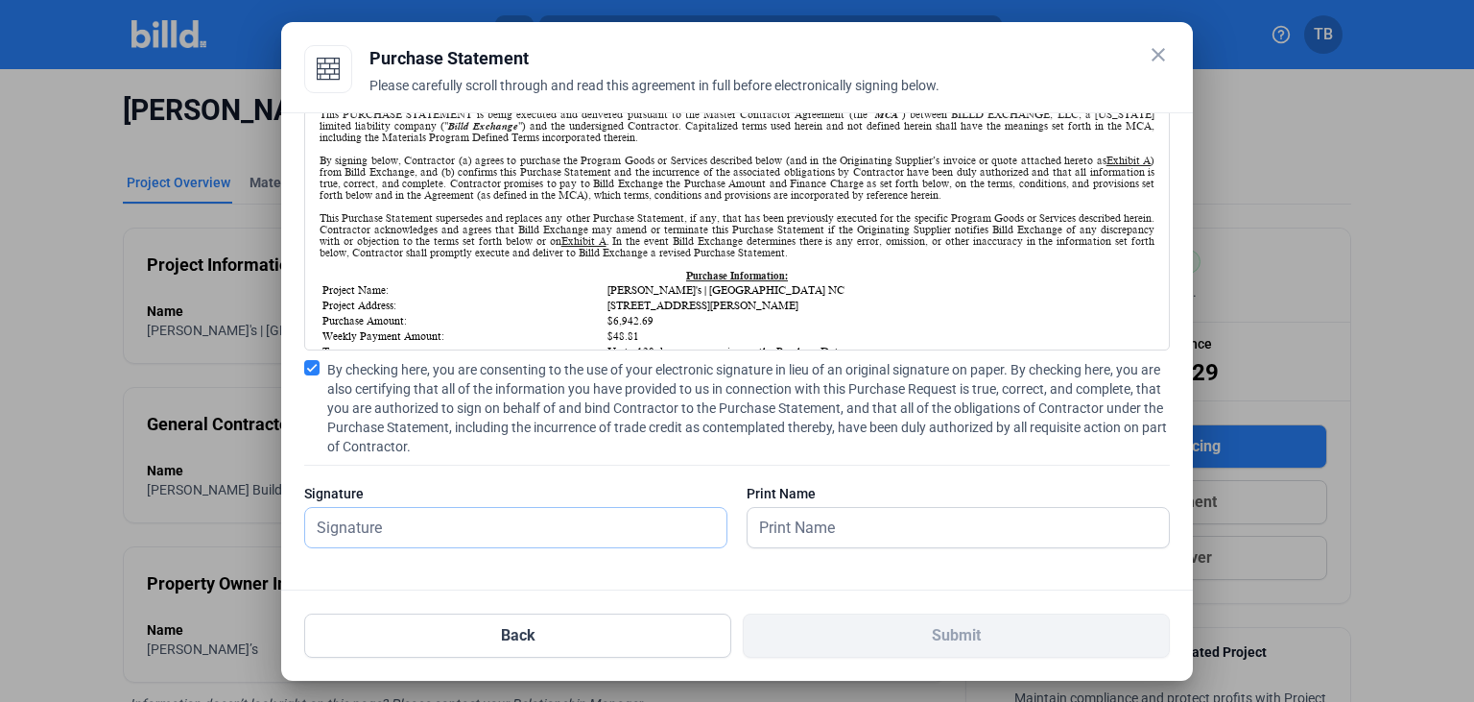
click at [440, 516] on input "text" at bounding box center [515, 527] width 421 height 39
type input "[PERSON_NAME]"
click at [835, 529] on input "text" at bounding box center [948, 527] width 400 height 39
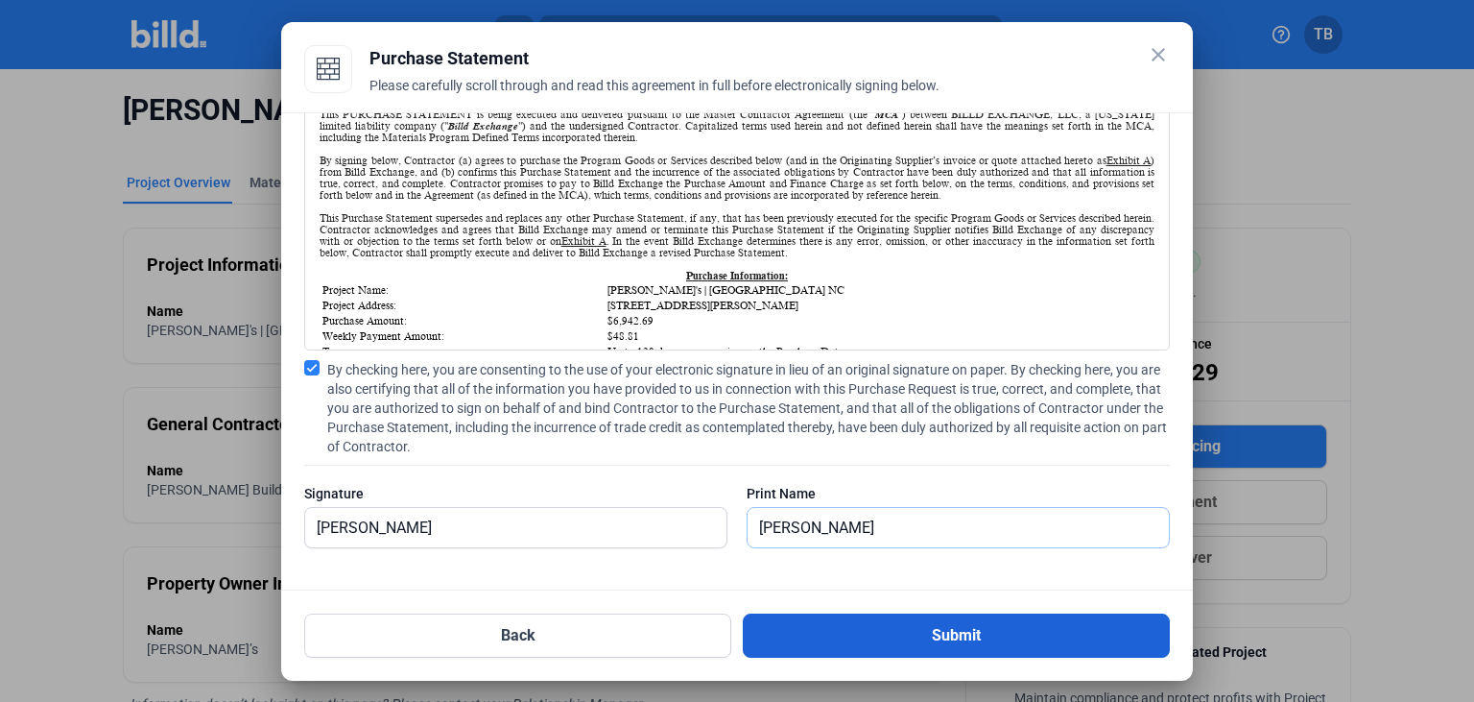
type input "[PERSON_NAME]"
click at [966, 633] on button "Submit" at bounding box center [956, 635] width 427 height 44
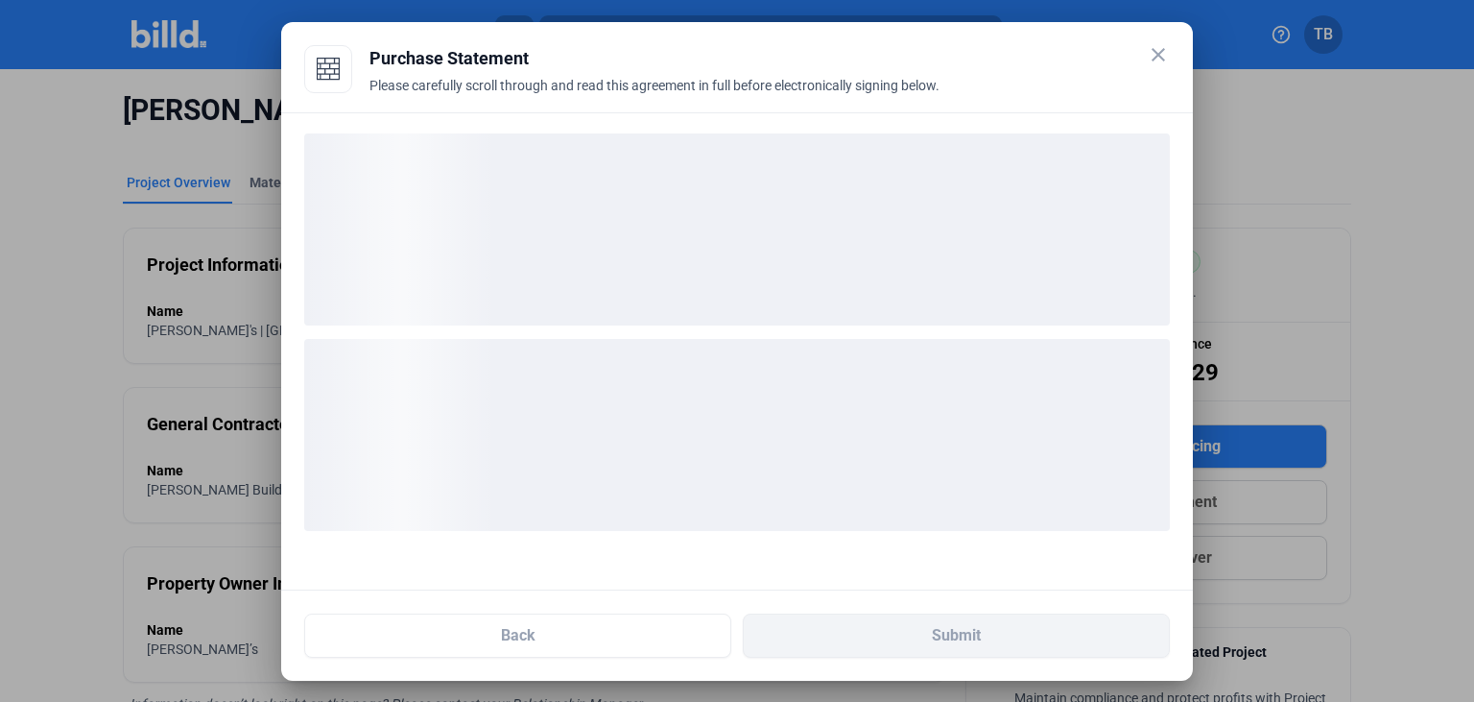
scroll to position [0, 0]
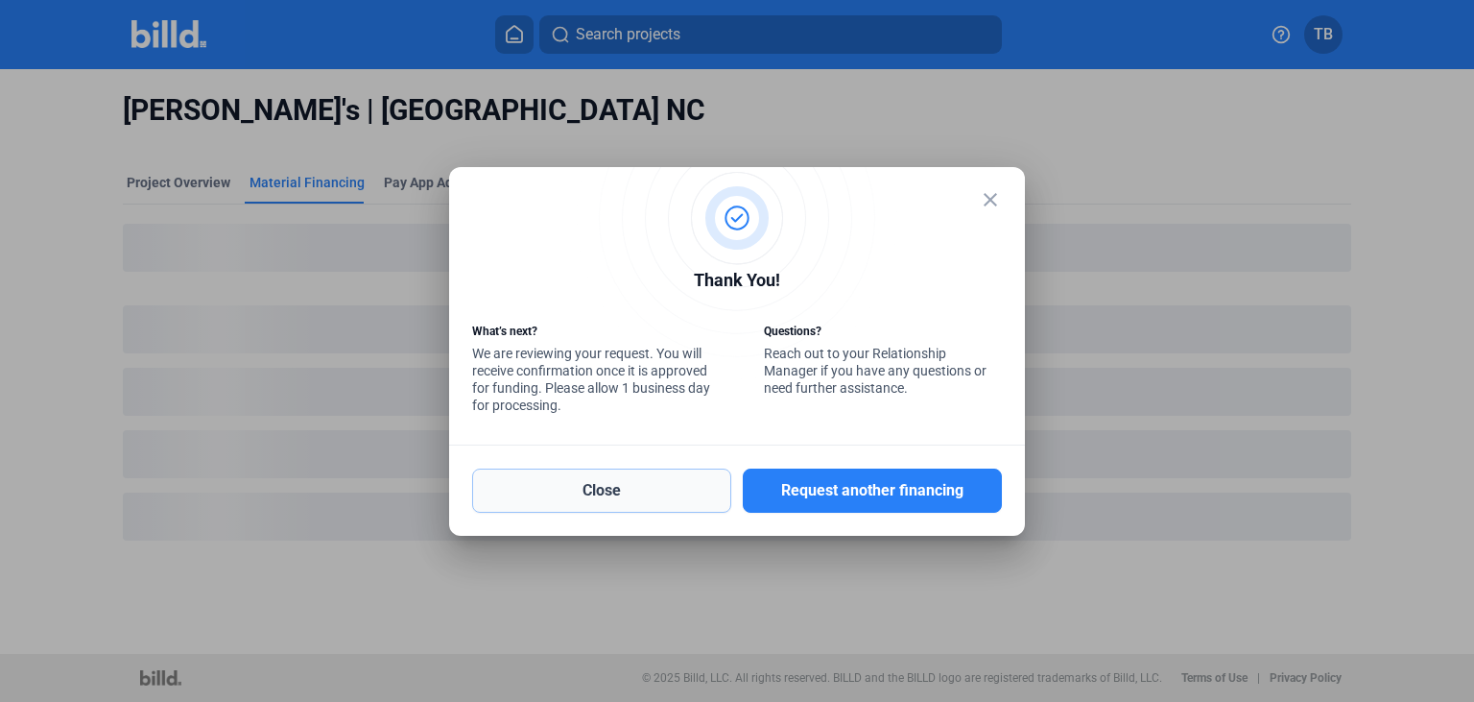
click at [610, 482] on button "Close" at bounding box center [601, 490] width 259 height 44
